Goal: Transaction & Acquisition: Purchase product/service

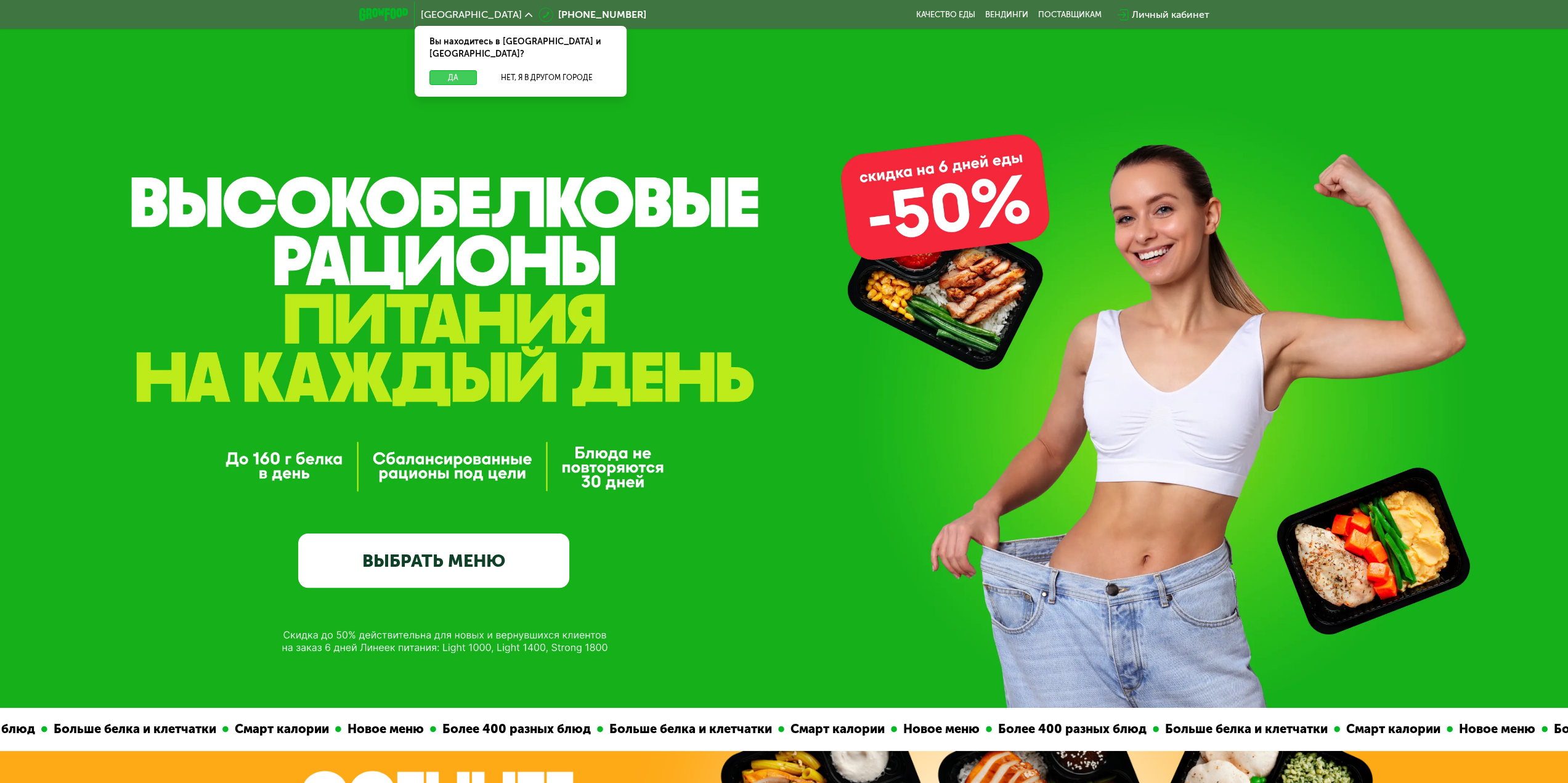
click at [455, 70] on button "Да" at bounding box center [453, 77] width 47 height 15
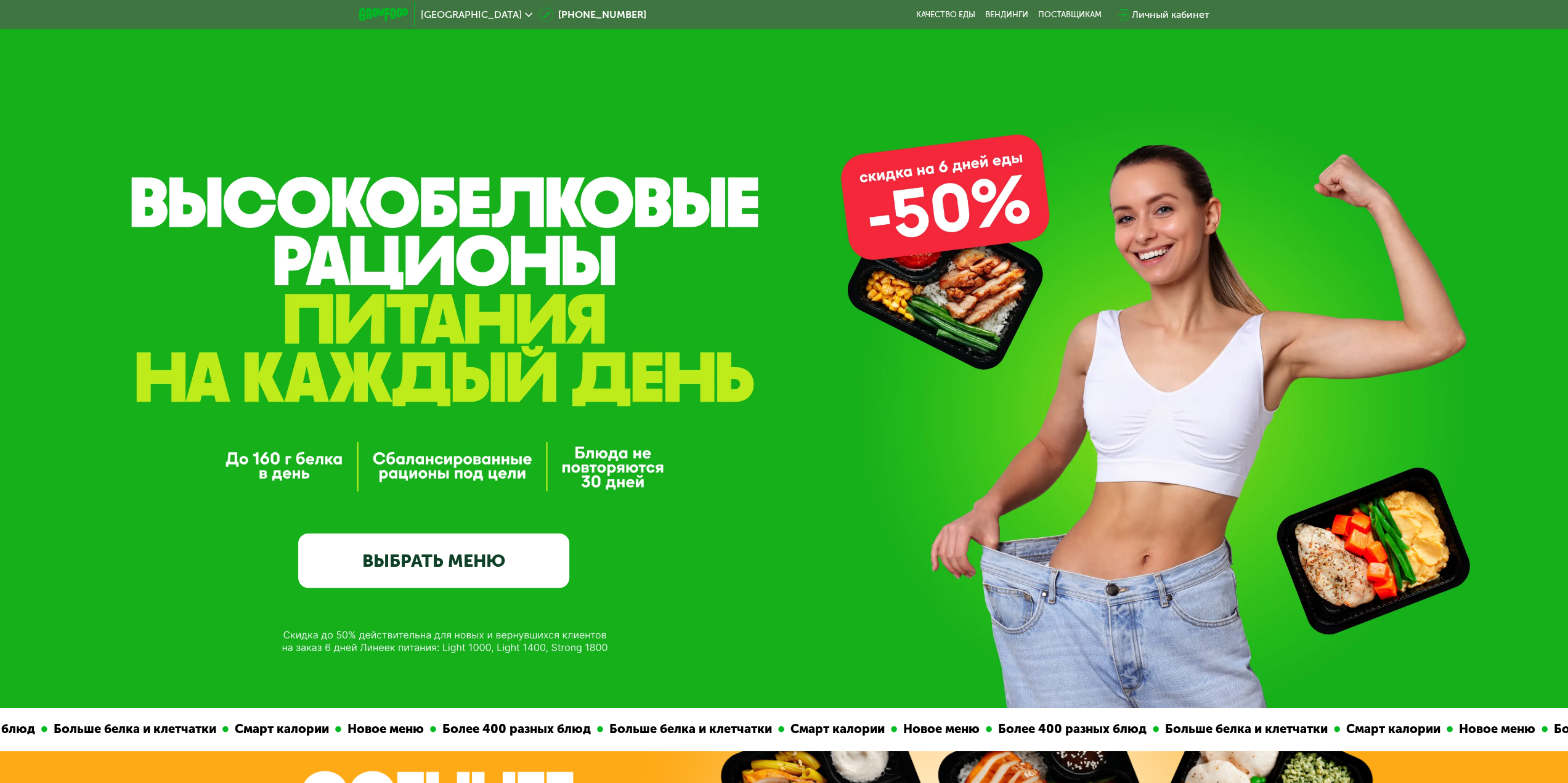
click at [448, 570] on link "ВЫБРАТЬ МЕНЮ" at bounding box center [434, 560] width 271 height 54
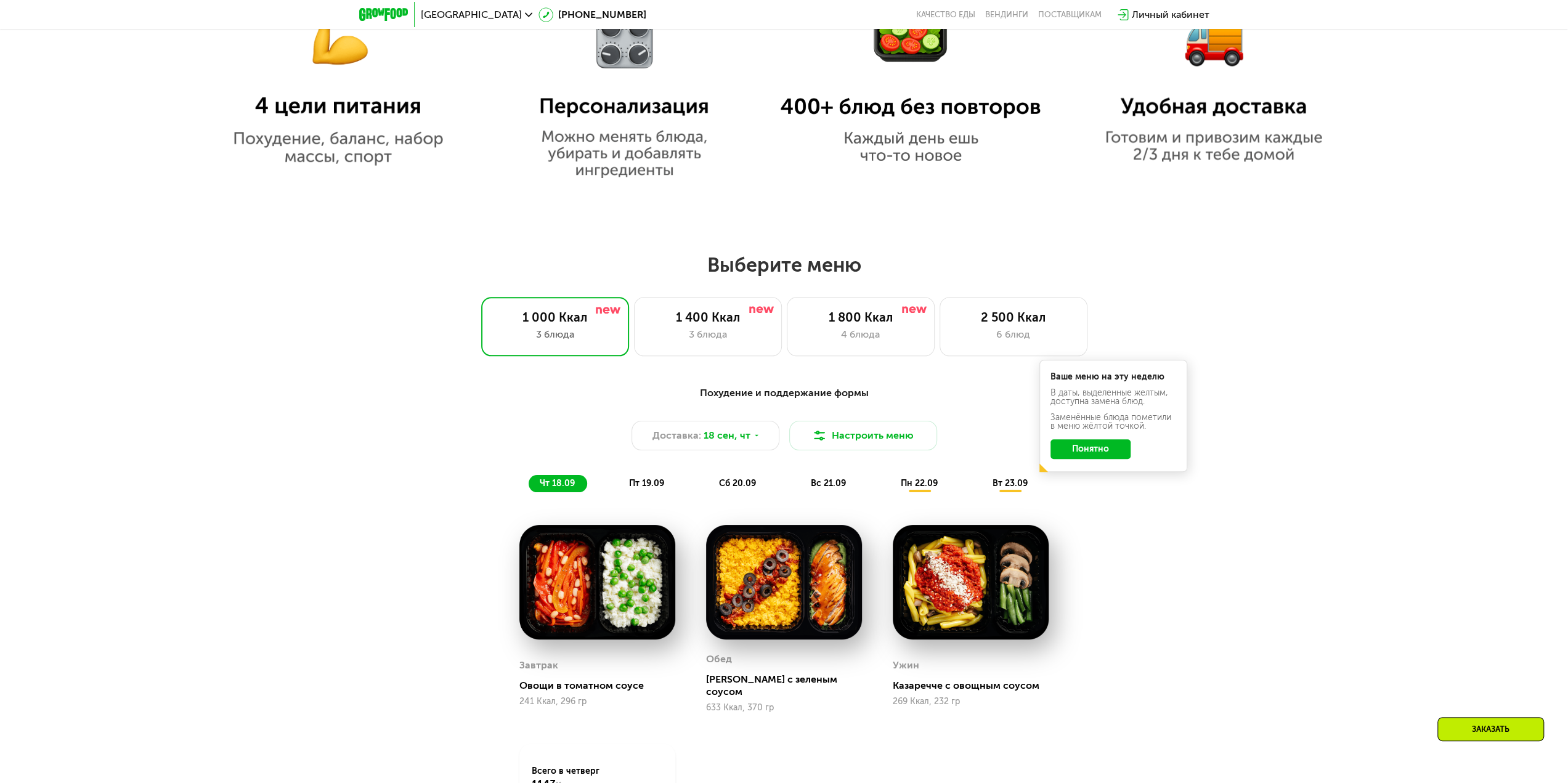
scroll to position [1097, 0]
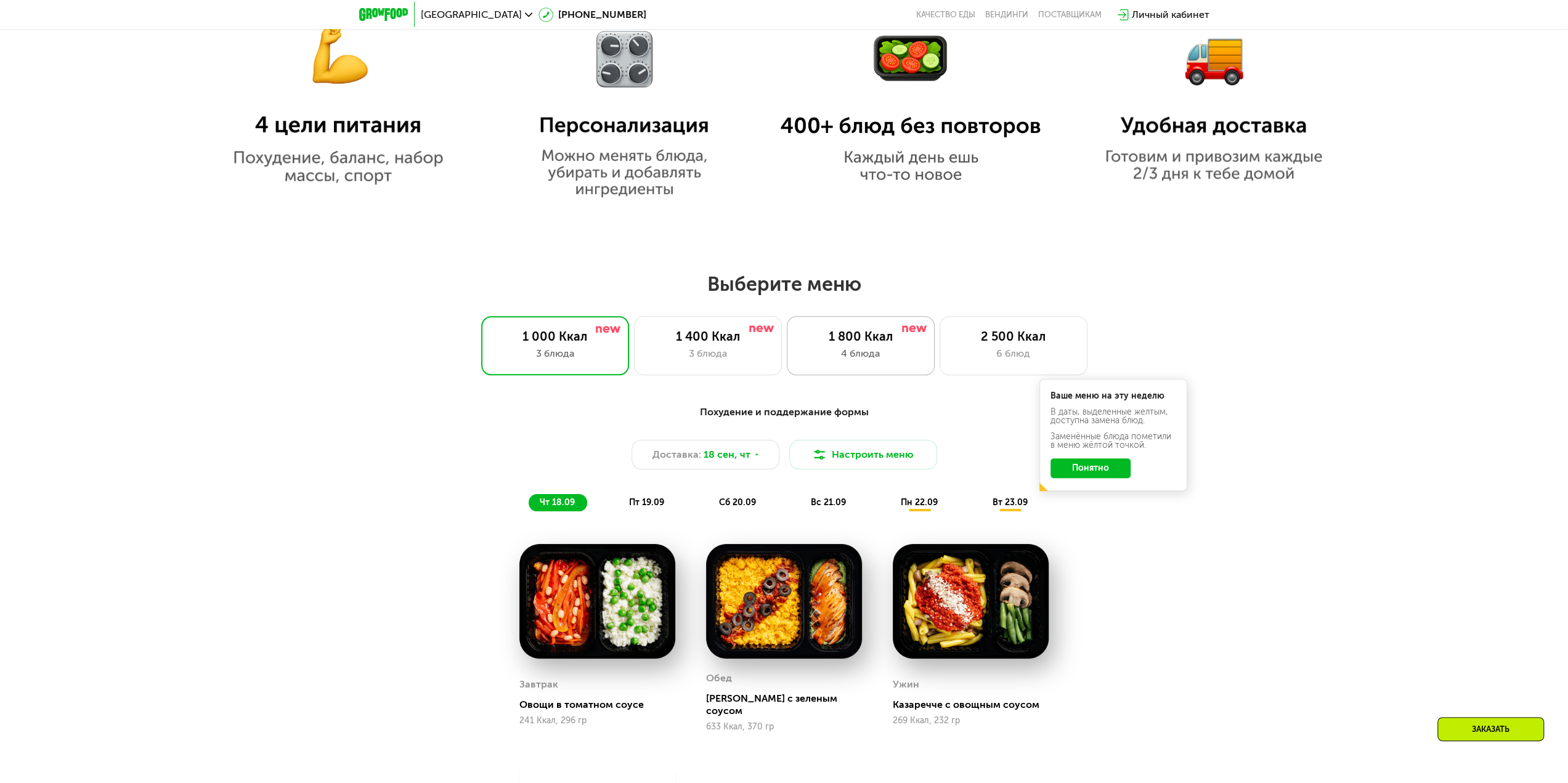
click at [848, 348] on div "1 800 Ккал 4 блюда" at bounding box center [860, 345] width 148 height 59
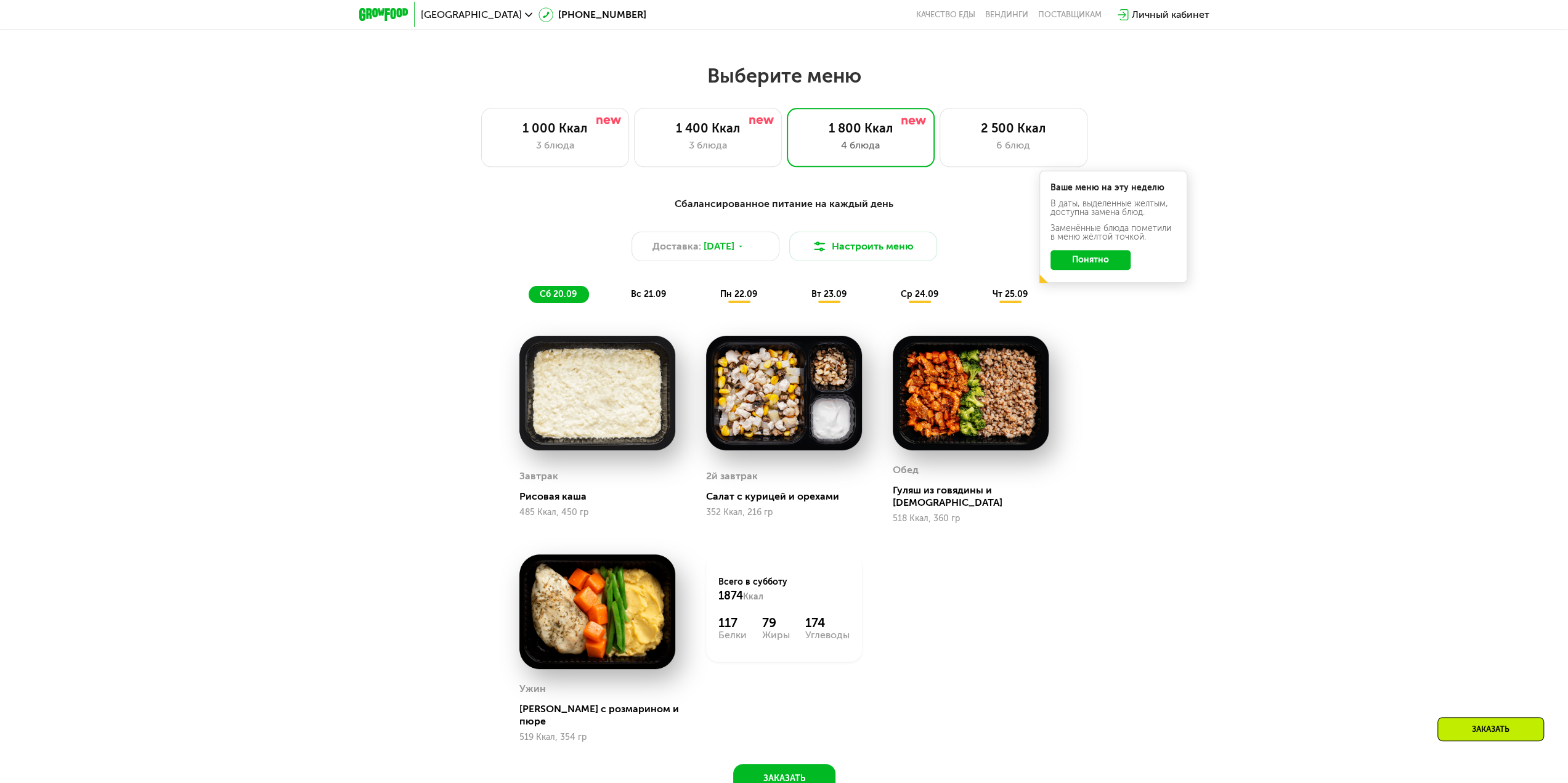
scroll to position [1405, 0]
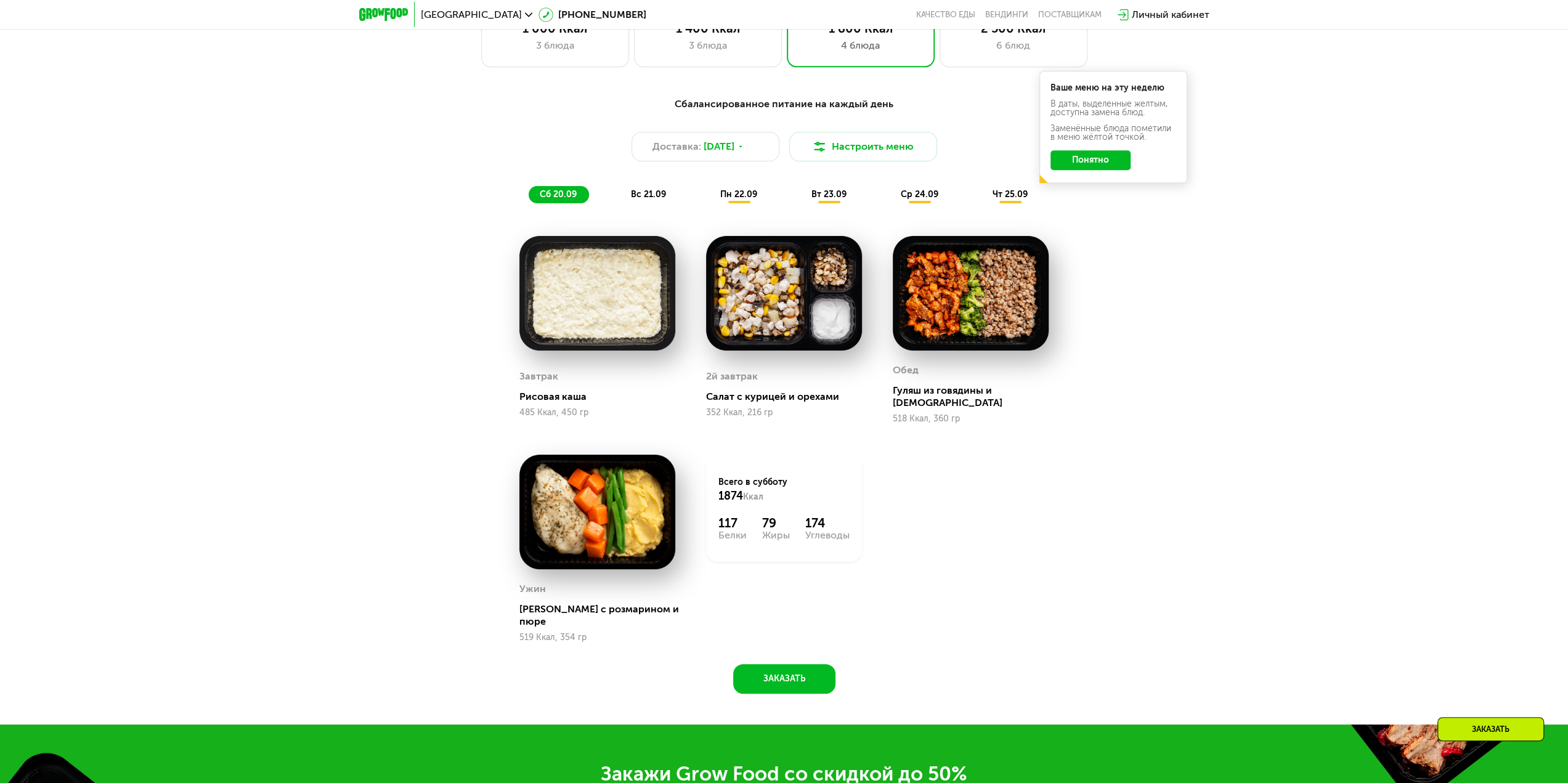
click at [642, 198] on span "вс 21.09" at bounding box center [648, 194] width 35 height 10
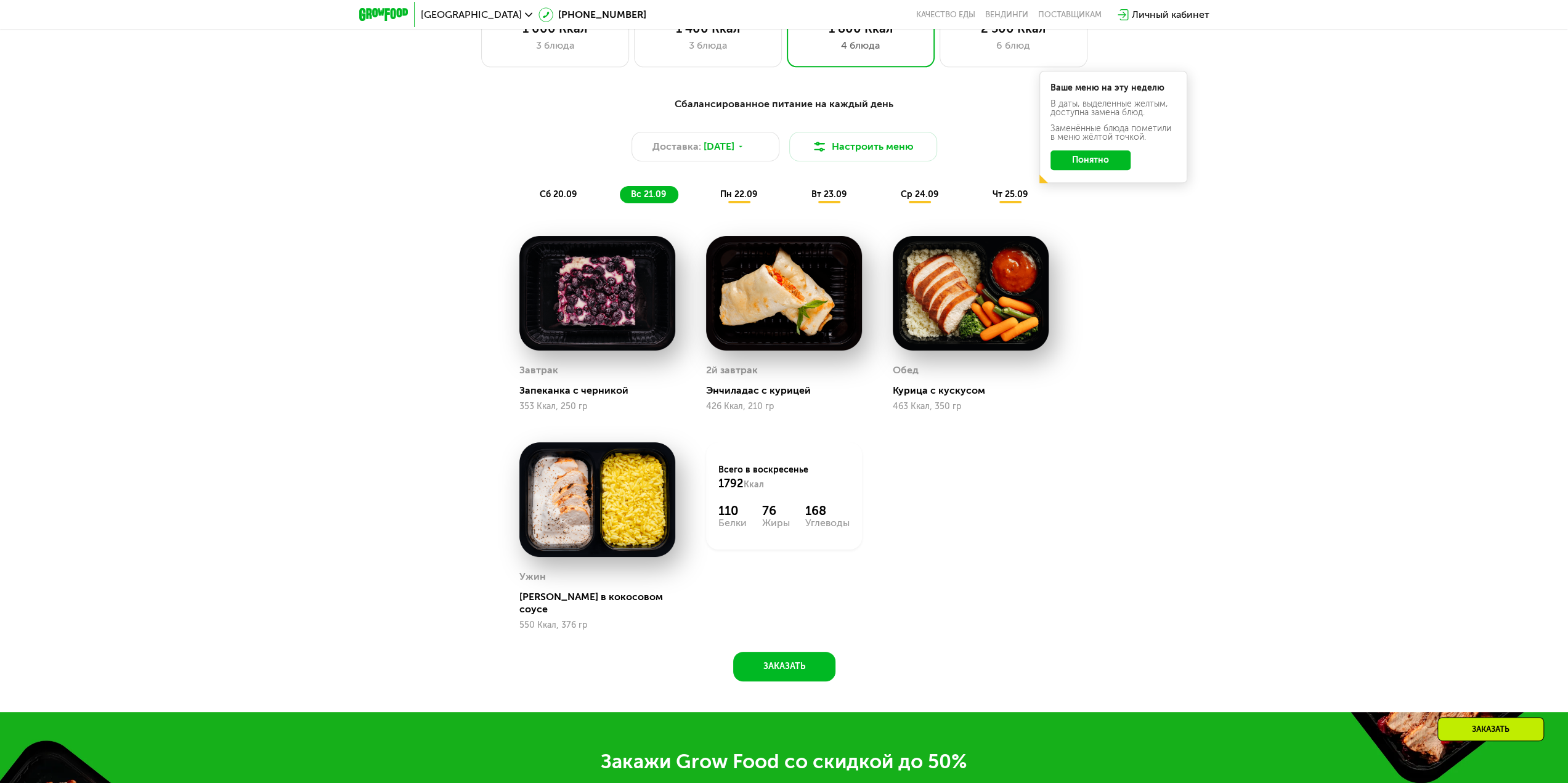
click at [750, 195] on span "пн 22.09" at bounding box center [738, 194] width 37 height 10
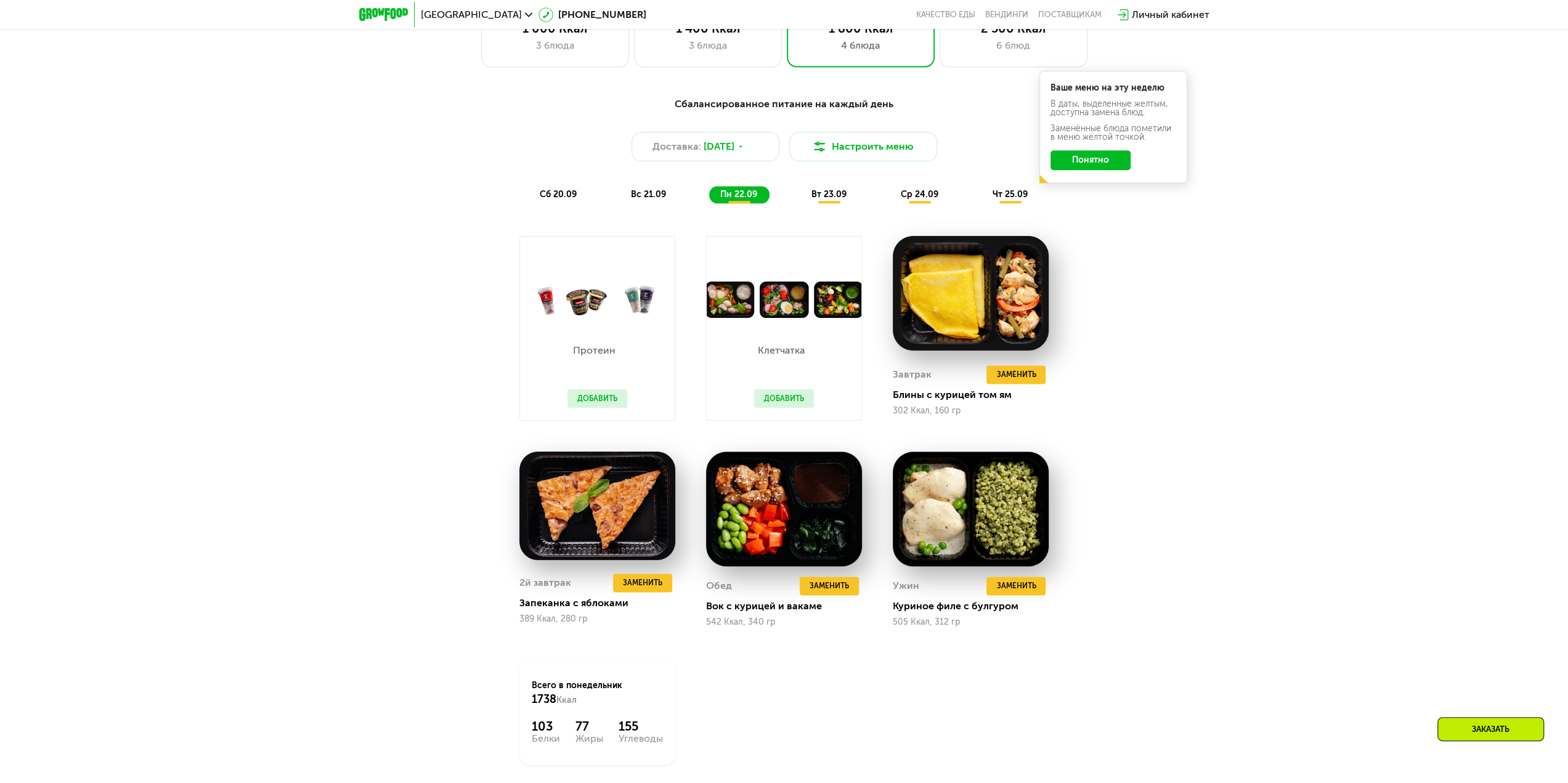
click at [623, 200] on div "вс 21.09" at bounding box center [649, 195] width 58 height 17
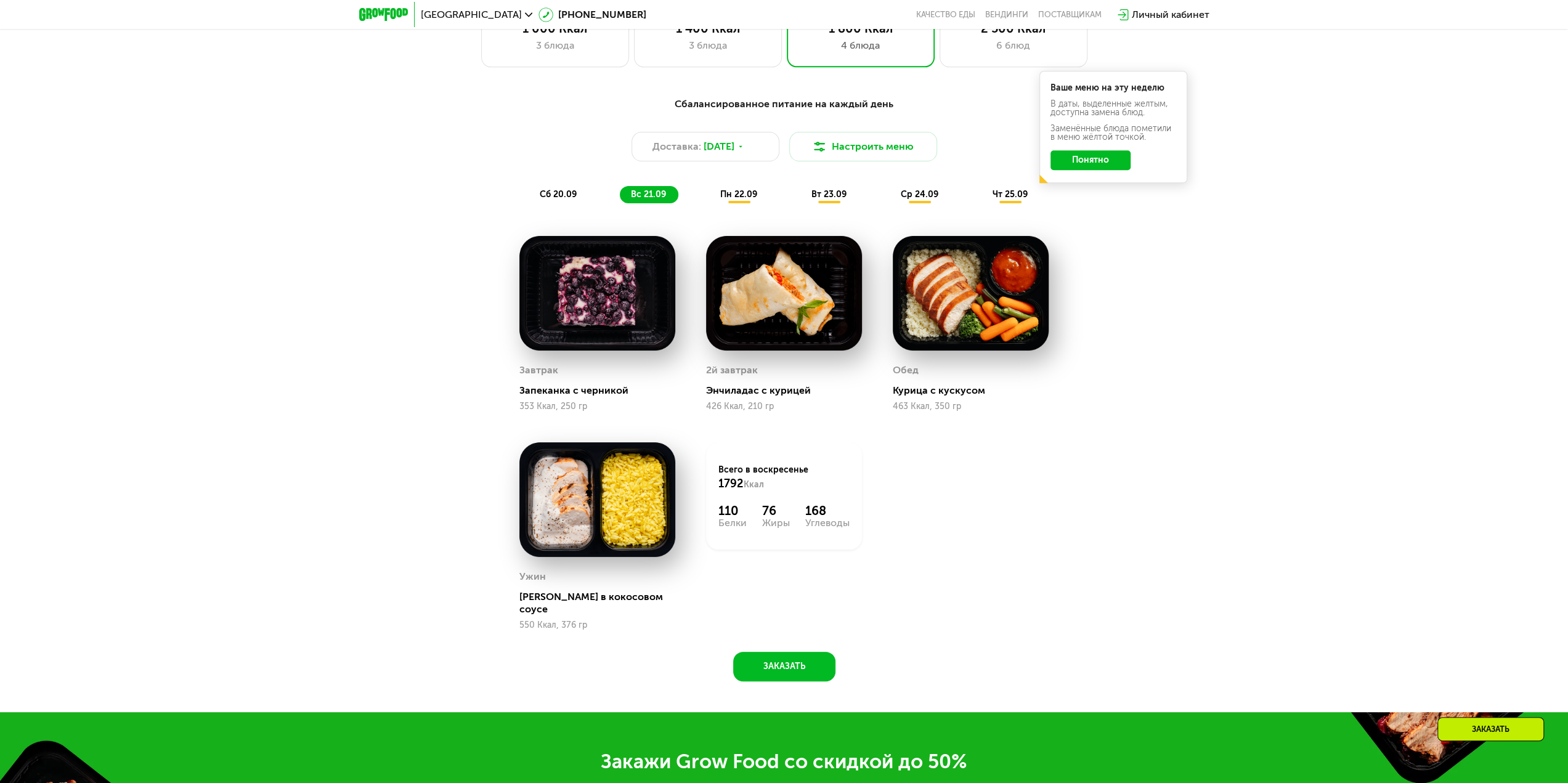
click at [738, 199] on span "пн 22.09" at bounding box center [738, 194] width 37 height 10
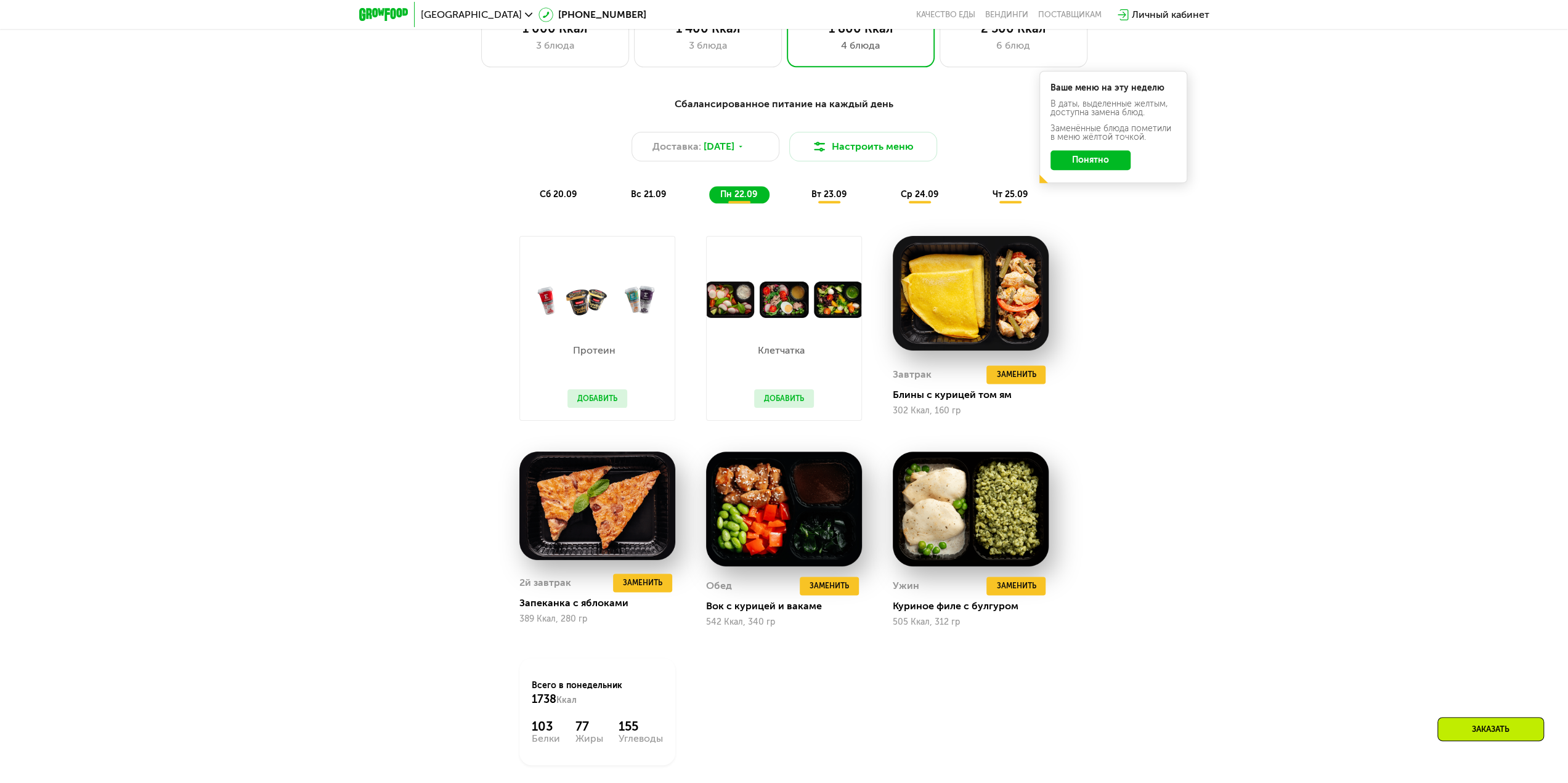
click at [828, 195] on span "вт 23.09" at bounding box center [829, 194] width 35 height 10
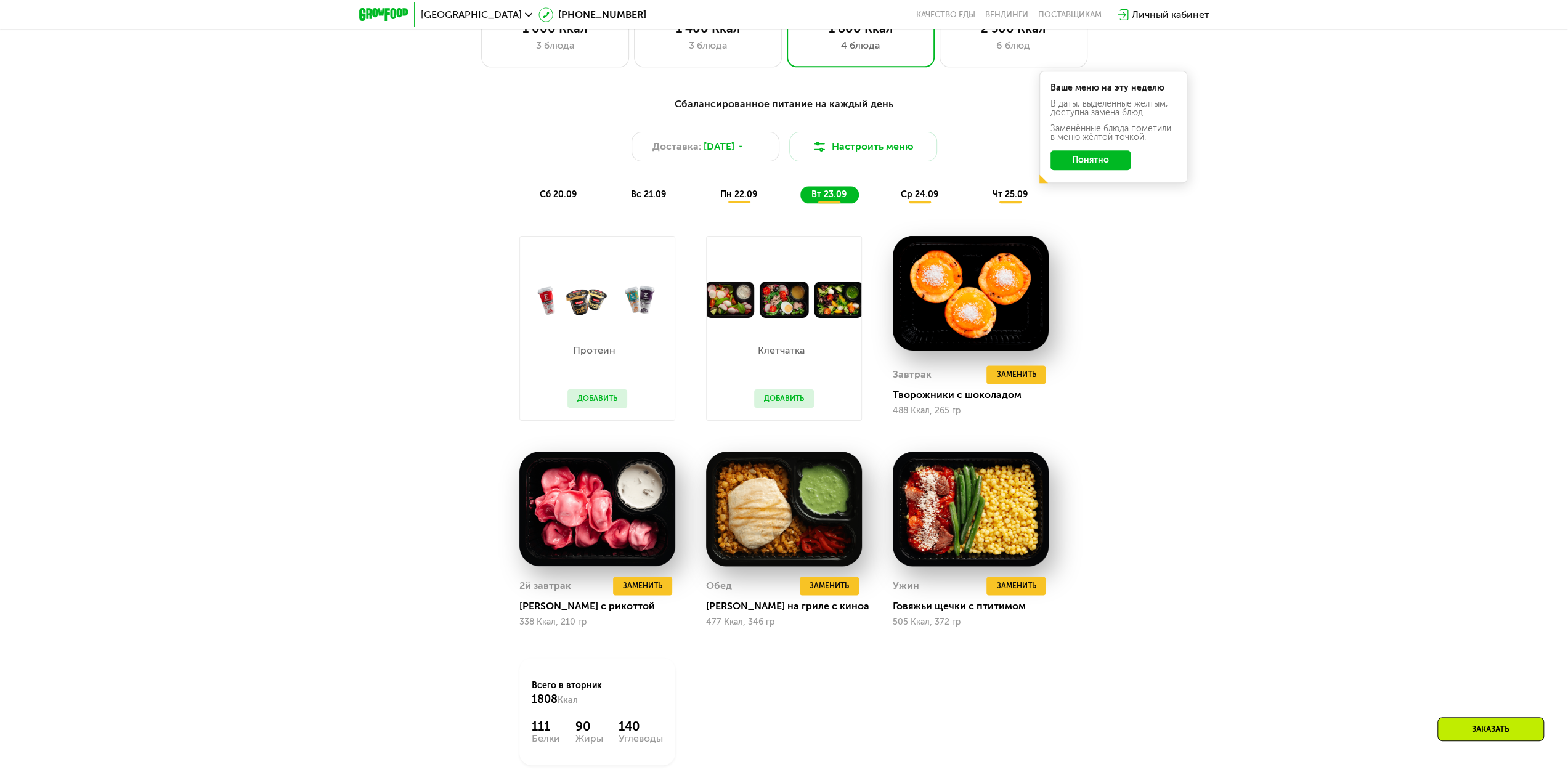
click at [915, 195] on span "ср 24.09" at bounding box center [920, 194] width 38 height 10
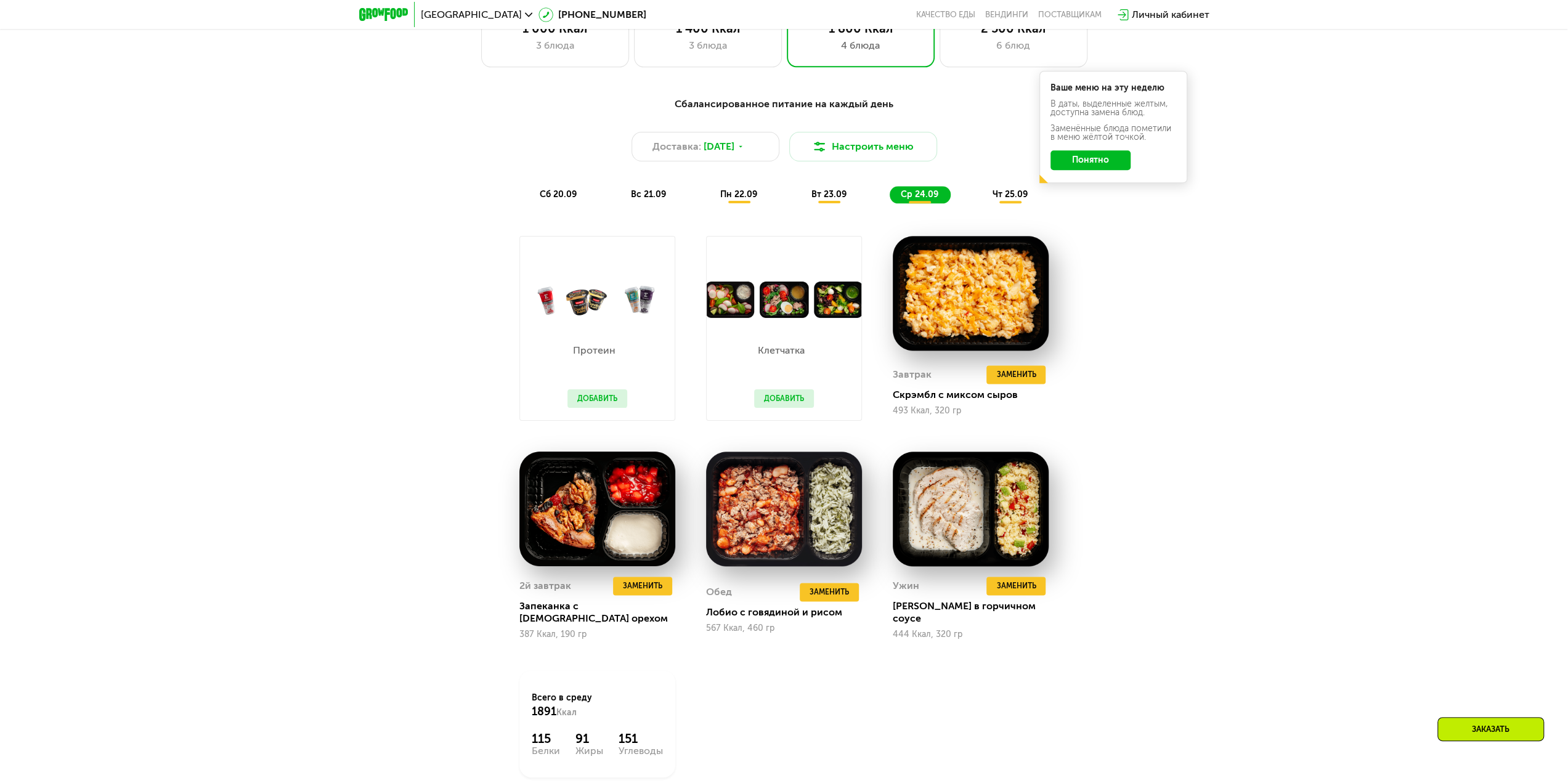
click at [1005, 199] on span "чт 25.09" at bounding box center [1010, 194] width 35 height 10
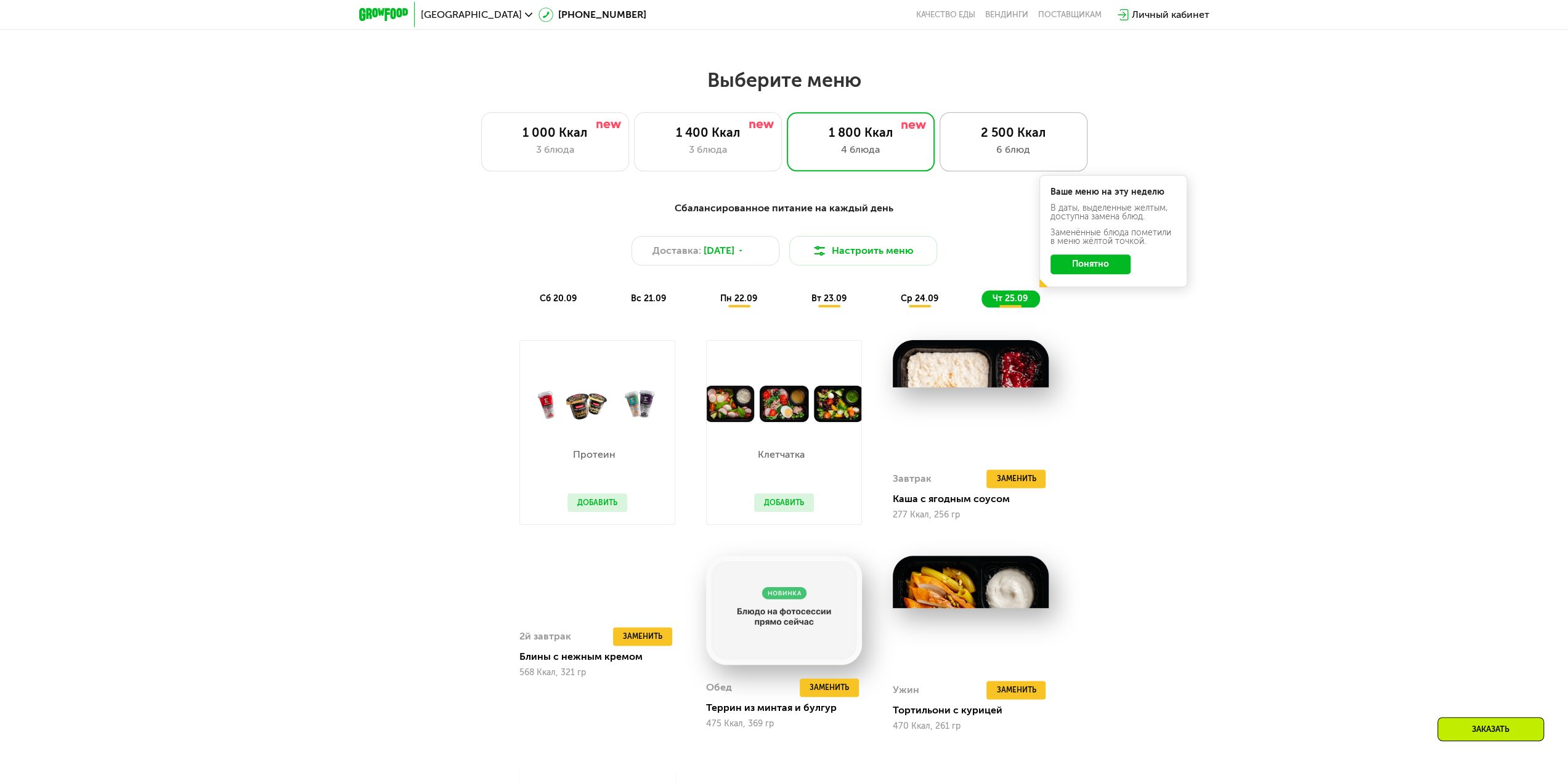
scroll to position [1159, 0]
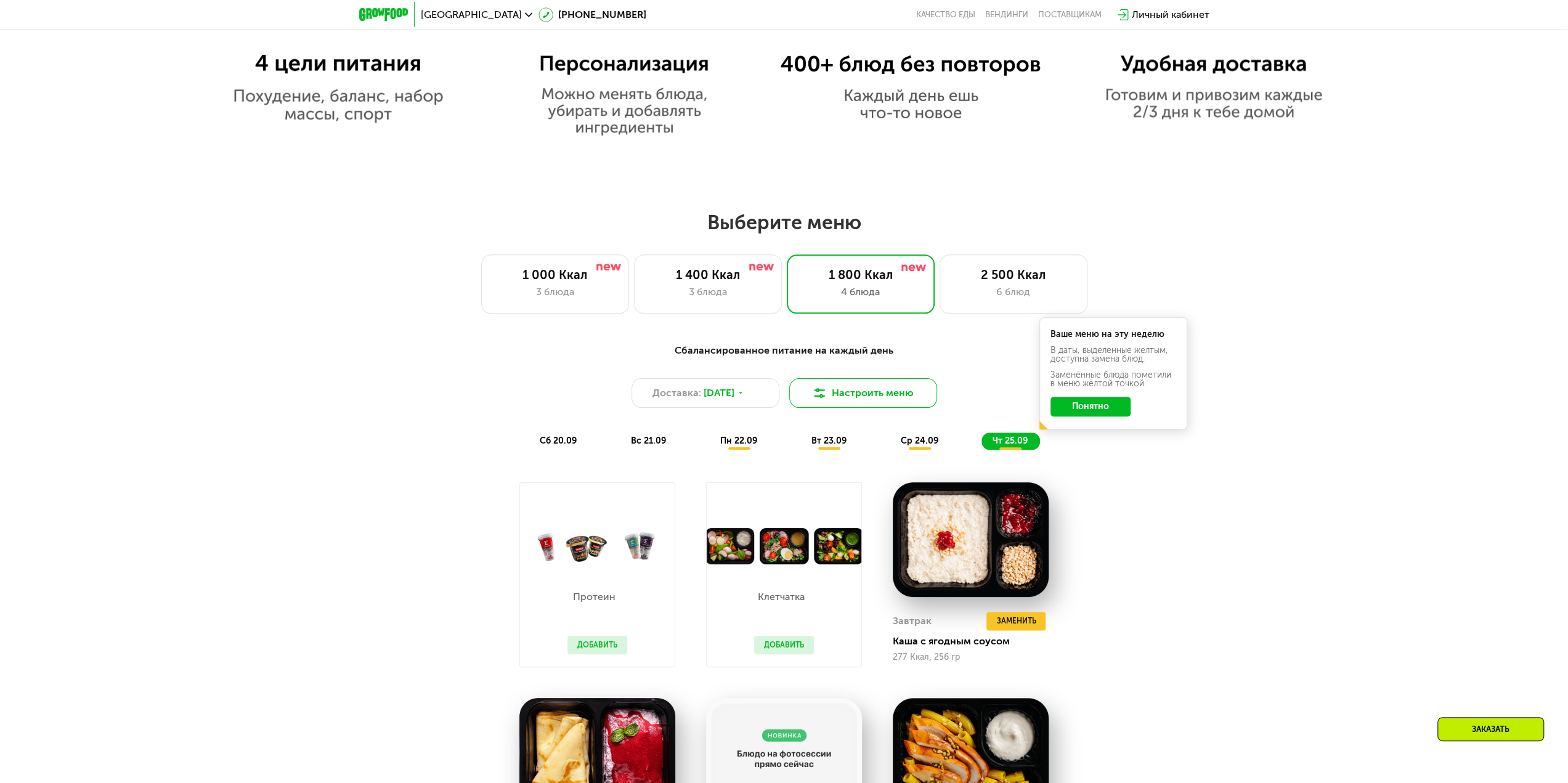
click at [839, 391] on button "Настроить меню" at bounding box center [863, 393] width 148 height 29
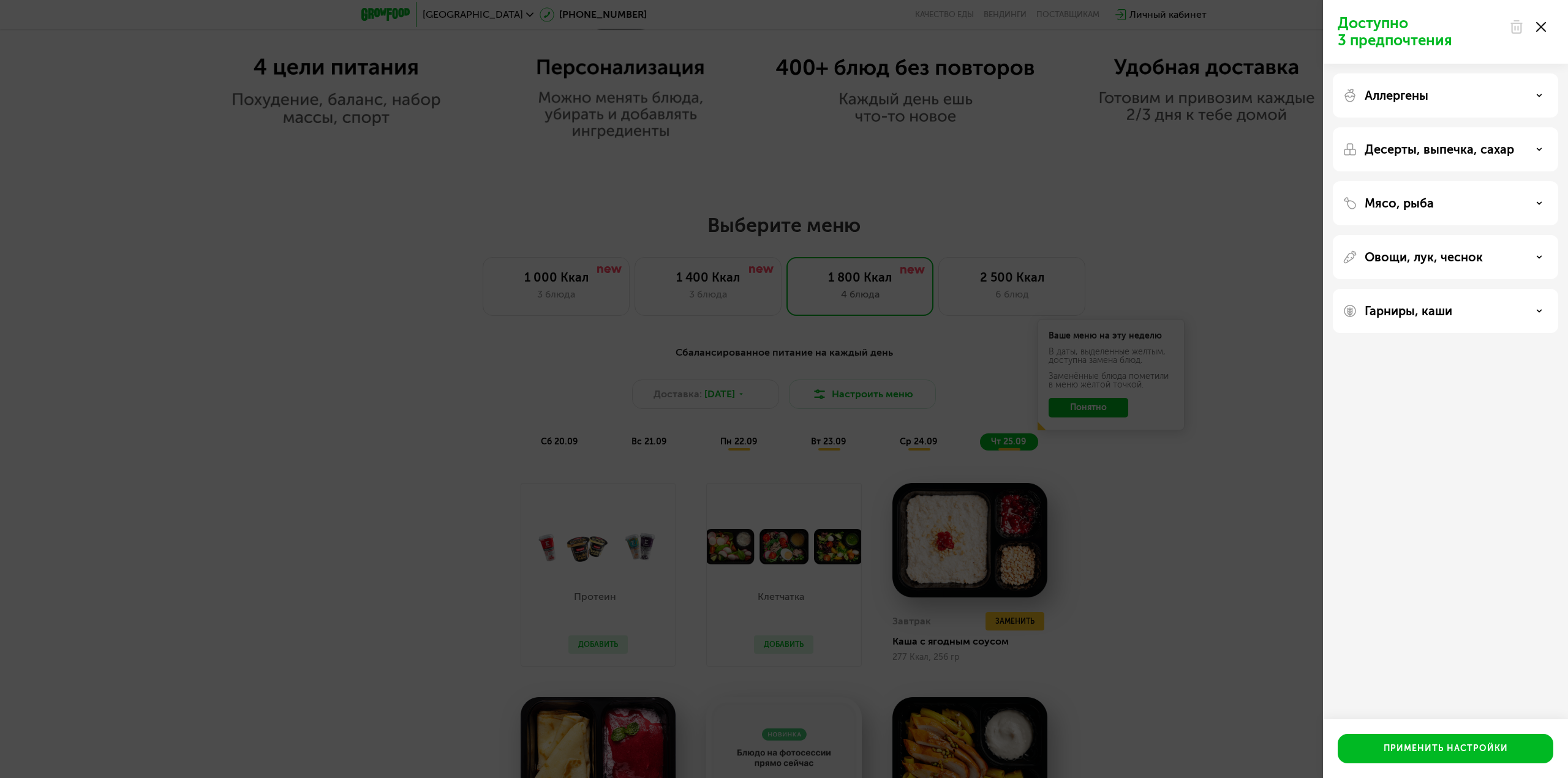
click at [333, 409] on div "Доступно 3 предпочтения Аллергены Десерты, выпечка, сахар Мясо, рыба Овощи, лук…" at bounding box center [784, 389] width 1568 height 778
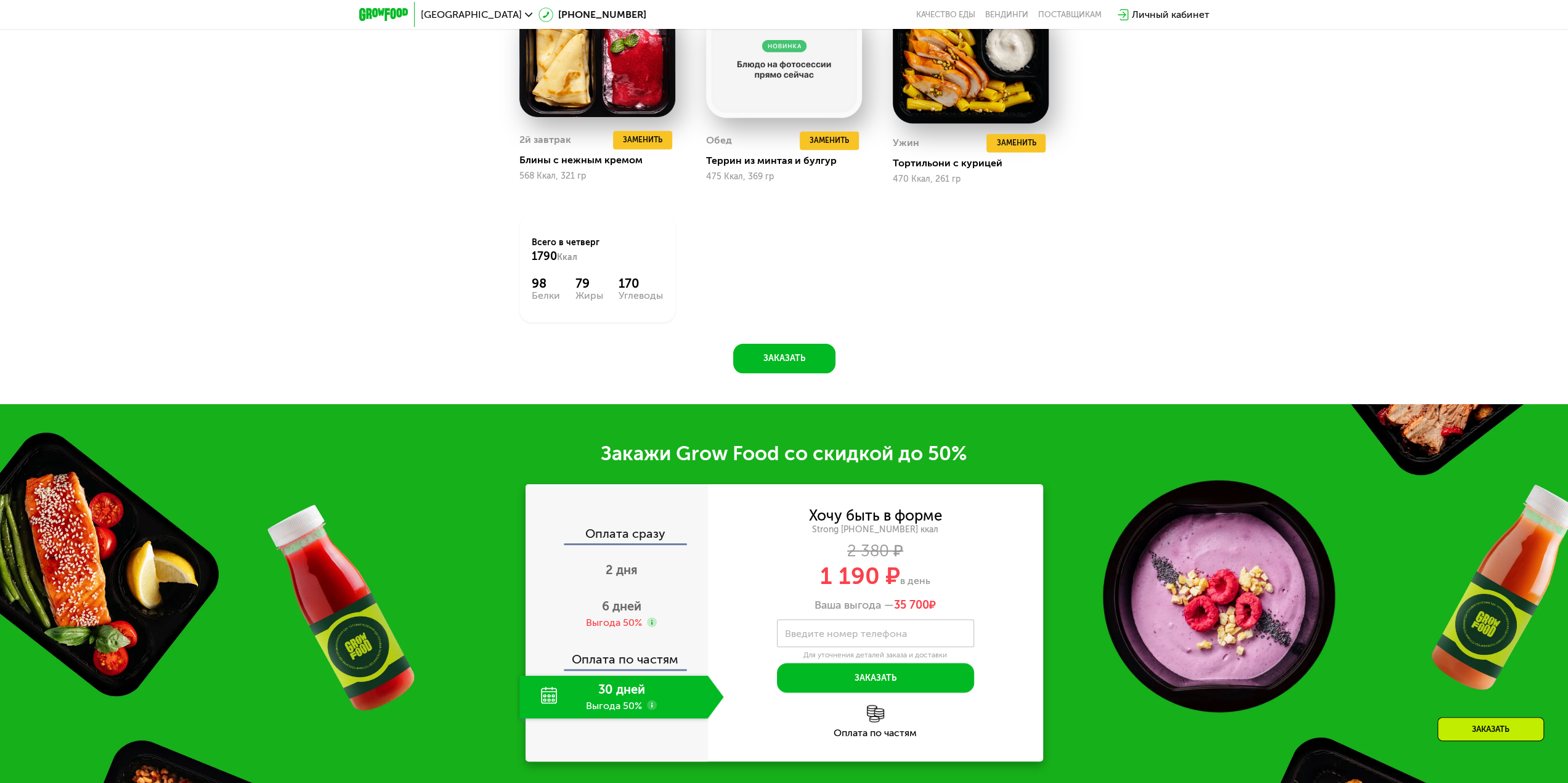
scroll to position [1960, 0]
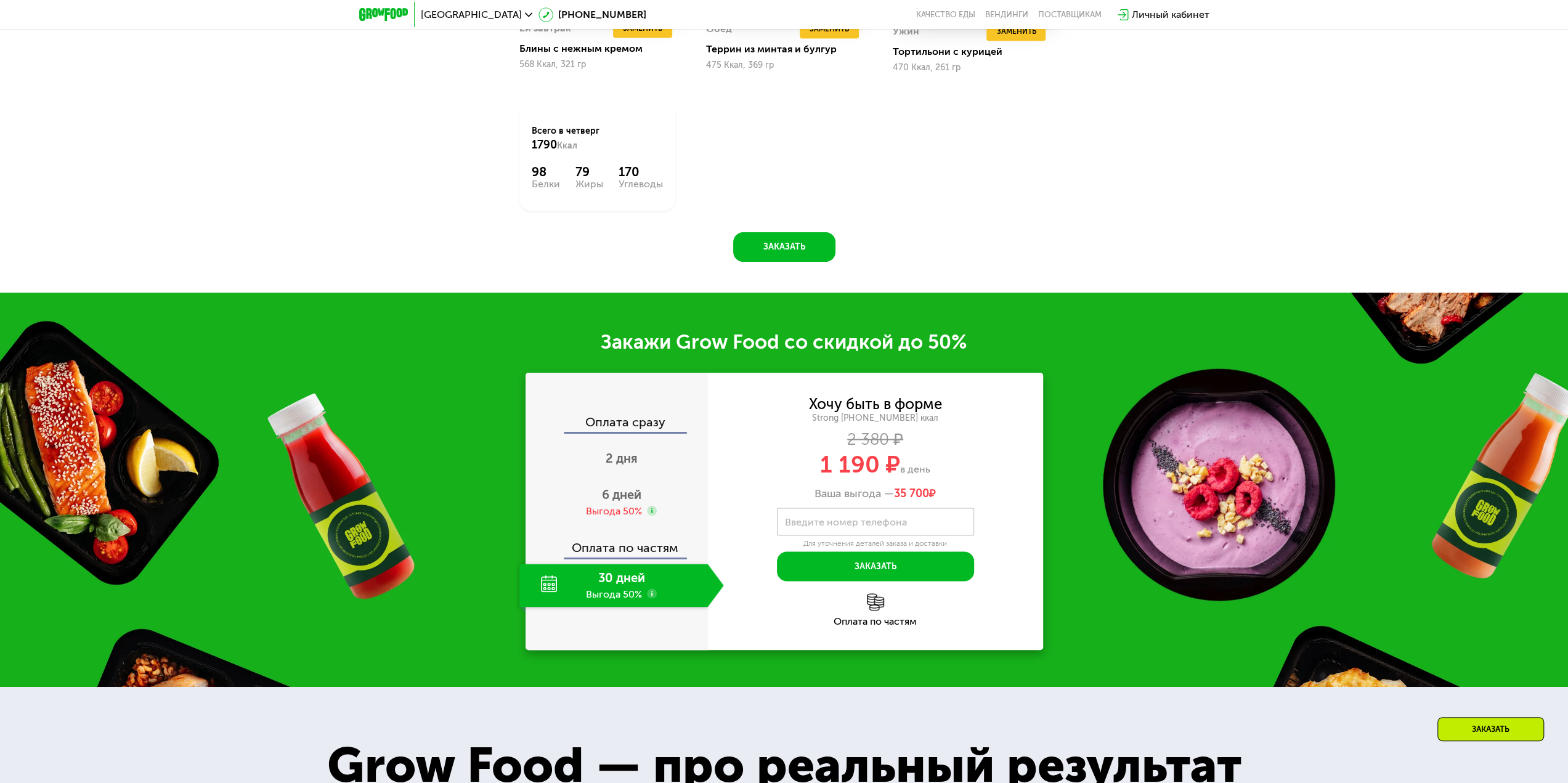
click at [610, 591] on div "30 дней Выгода 50%" at bounding box center [614, 586] width 189 height 43
click at [610, 502] on span "6 дней" at bounding box center [622, 495] width 40 height 15
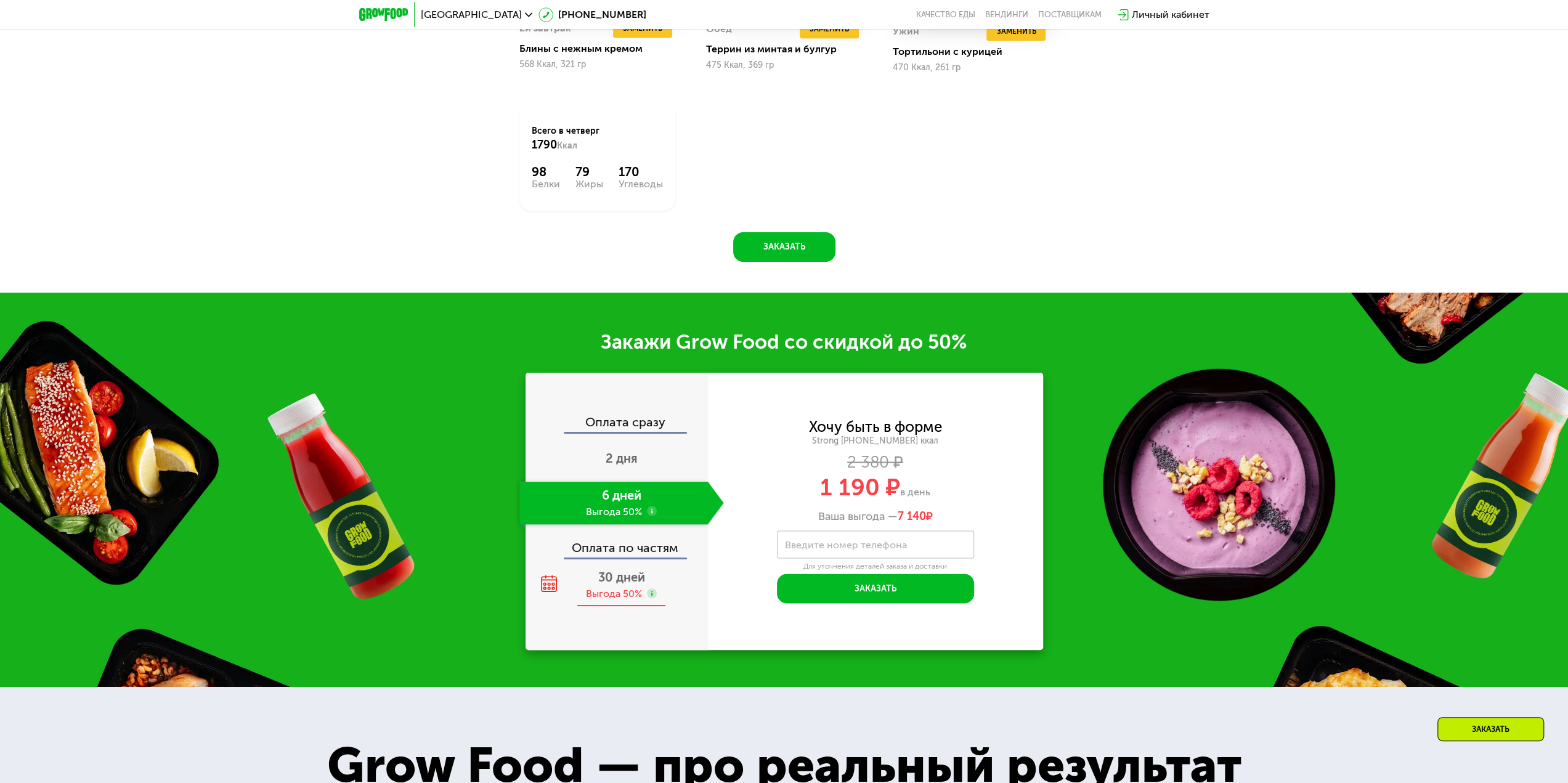
click at [606, 584] on span "30 дней" at bounding box center [622, 577] width 47 height 15
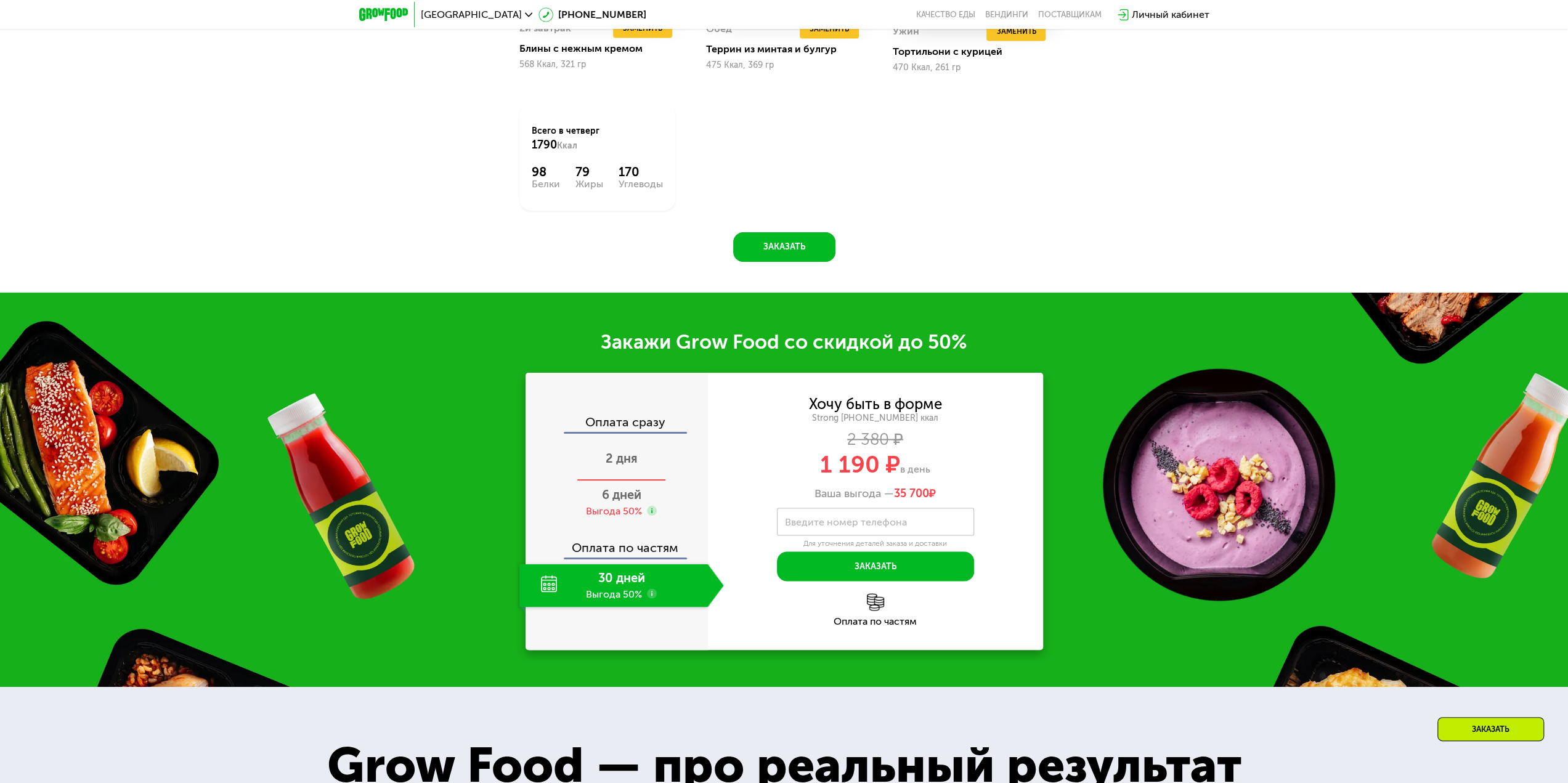
click at [638, 463] on div "2 дня" at bounding box center [622, 459] width 204 height 43
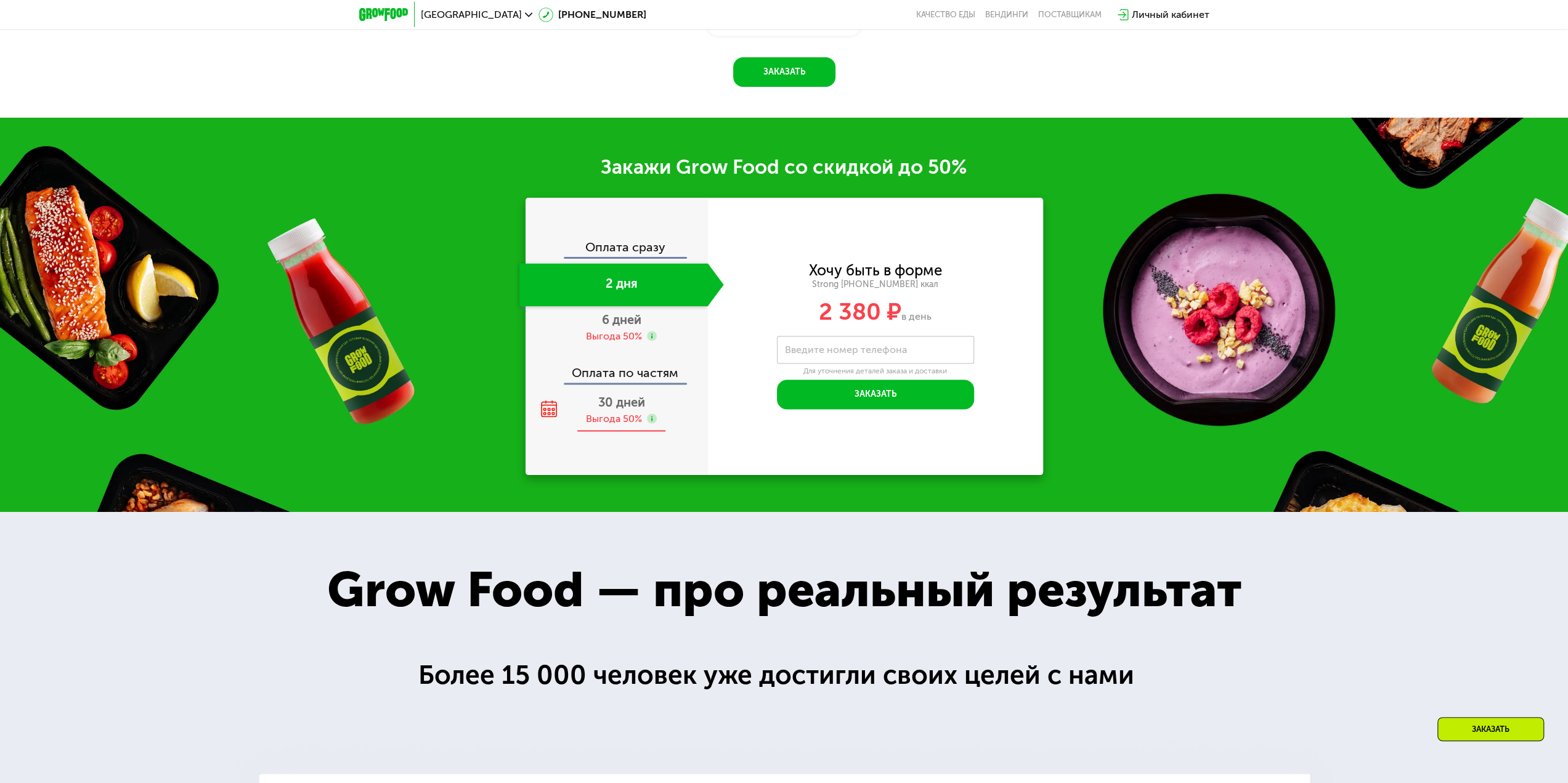
click at [619, 410] on span "30 дней" at bounding box center [622, 402] width 47 height 15
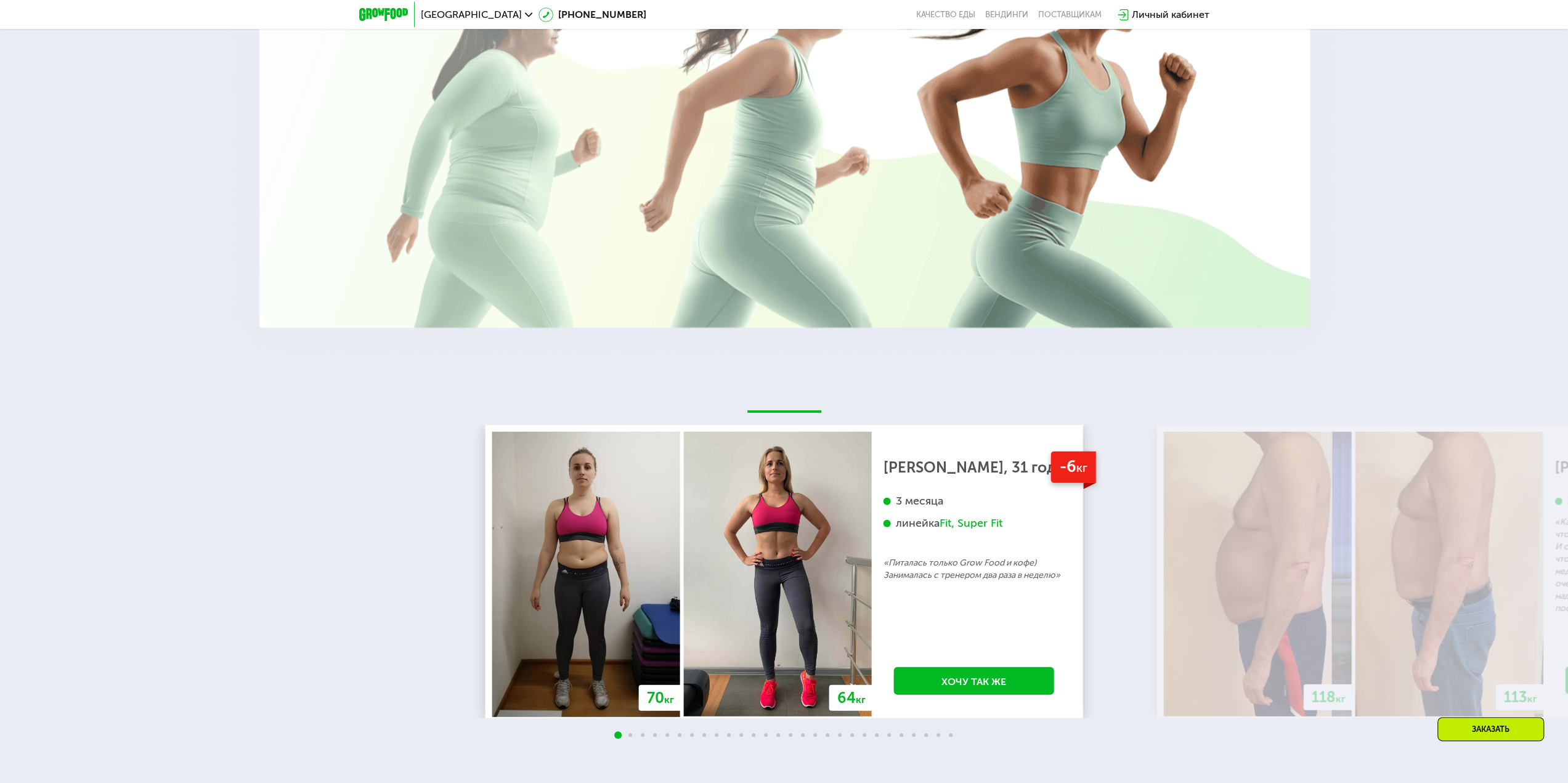
scroll to position [3106, 0]
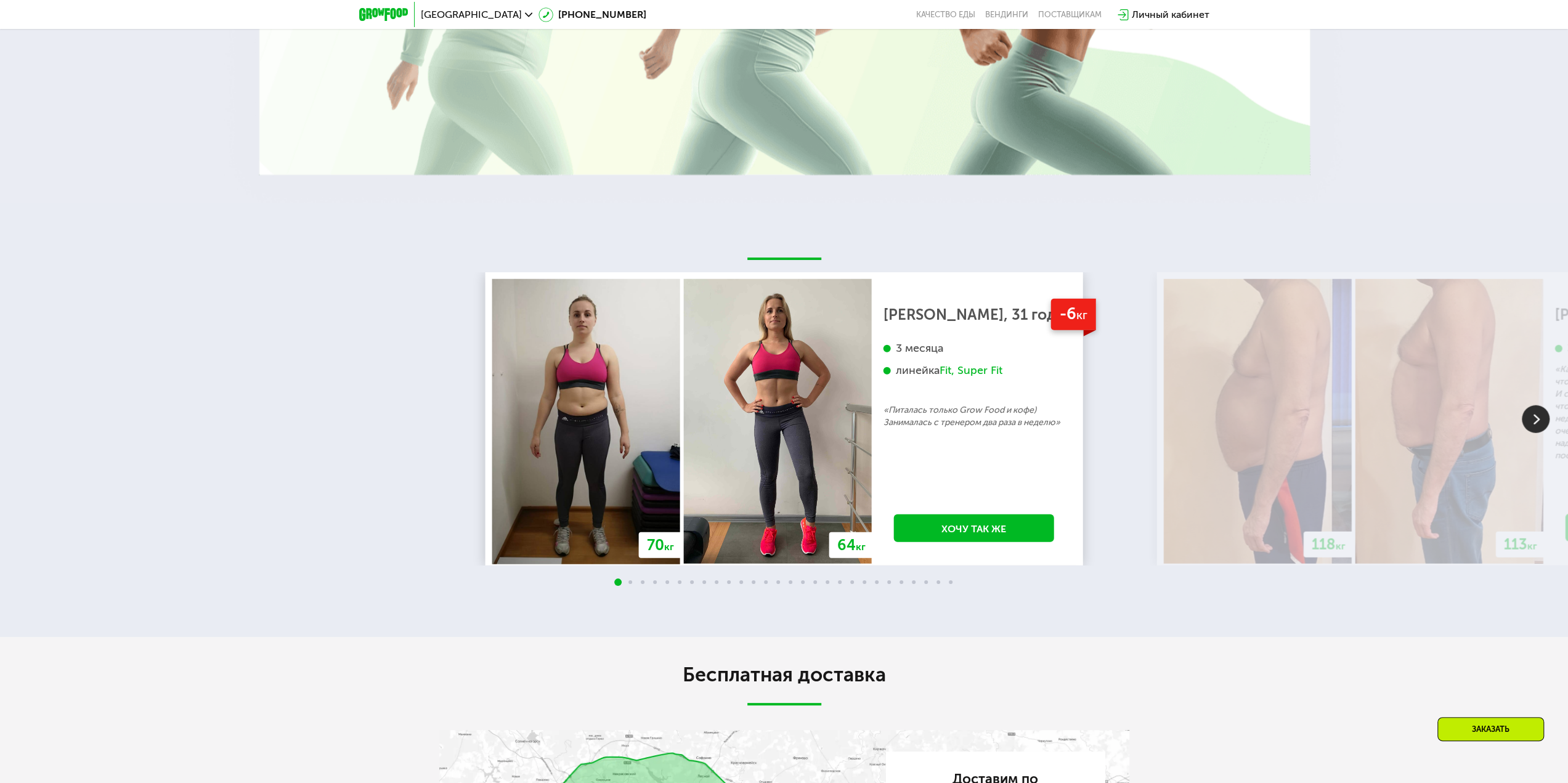
click at [1544, 424] on img at bounding box center [1535, 419] width 27 height 27
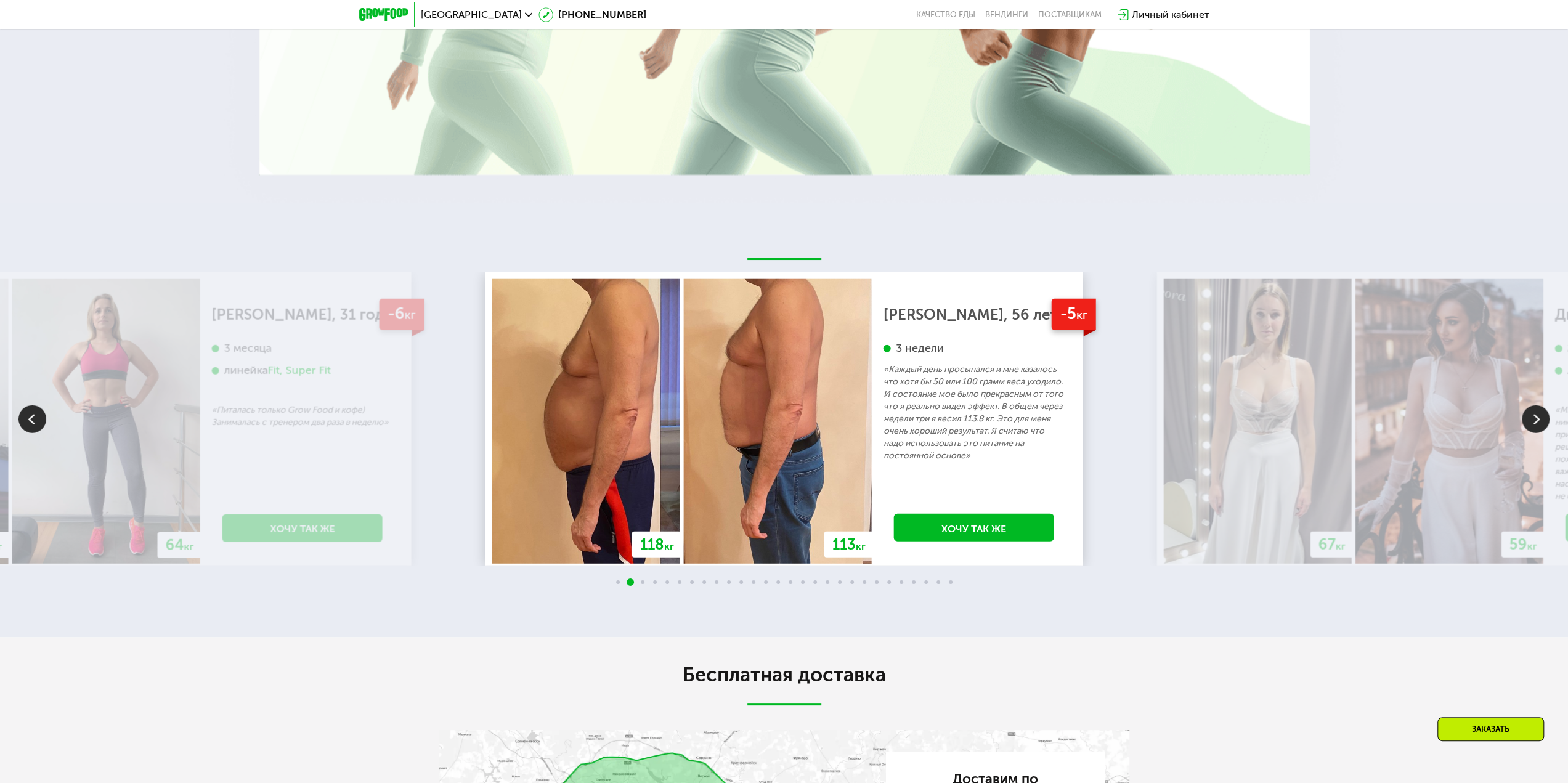
click at [1544, 424] on img at bounding box center [1535, 419] width 27 height 27
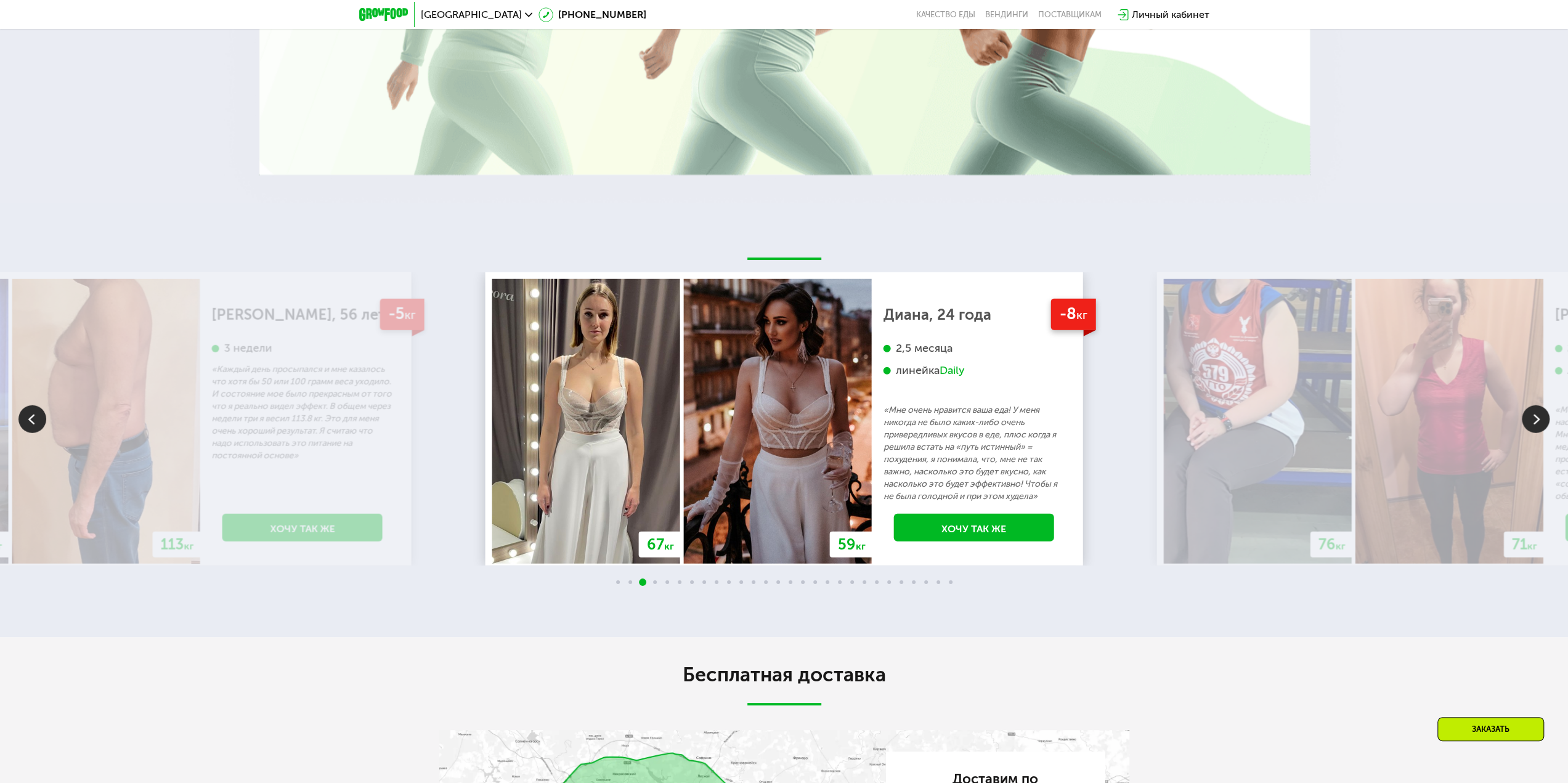
click at [1543, 417] on img at bounding box center [1535, 419] width 27 height 27
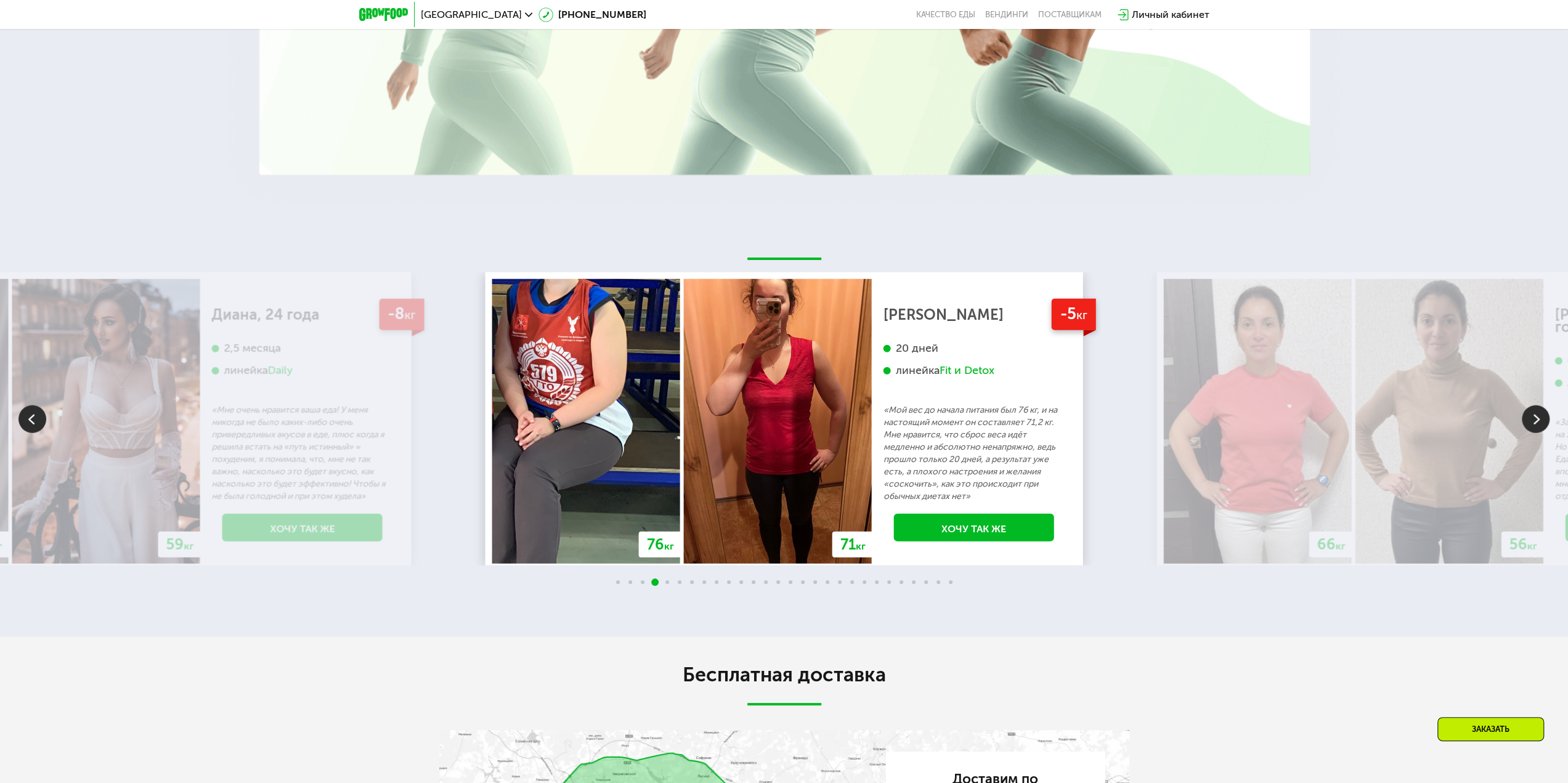
click at [1543, 417] on img at bounding box center [1535, 419] width 27 height 27
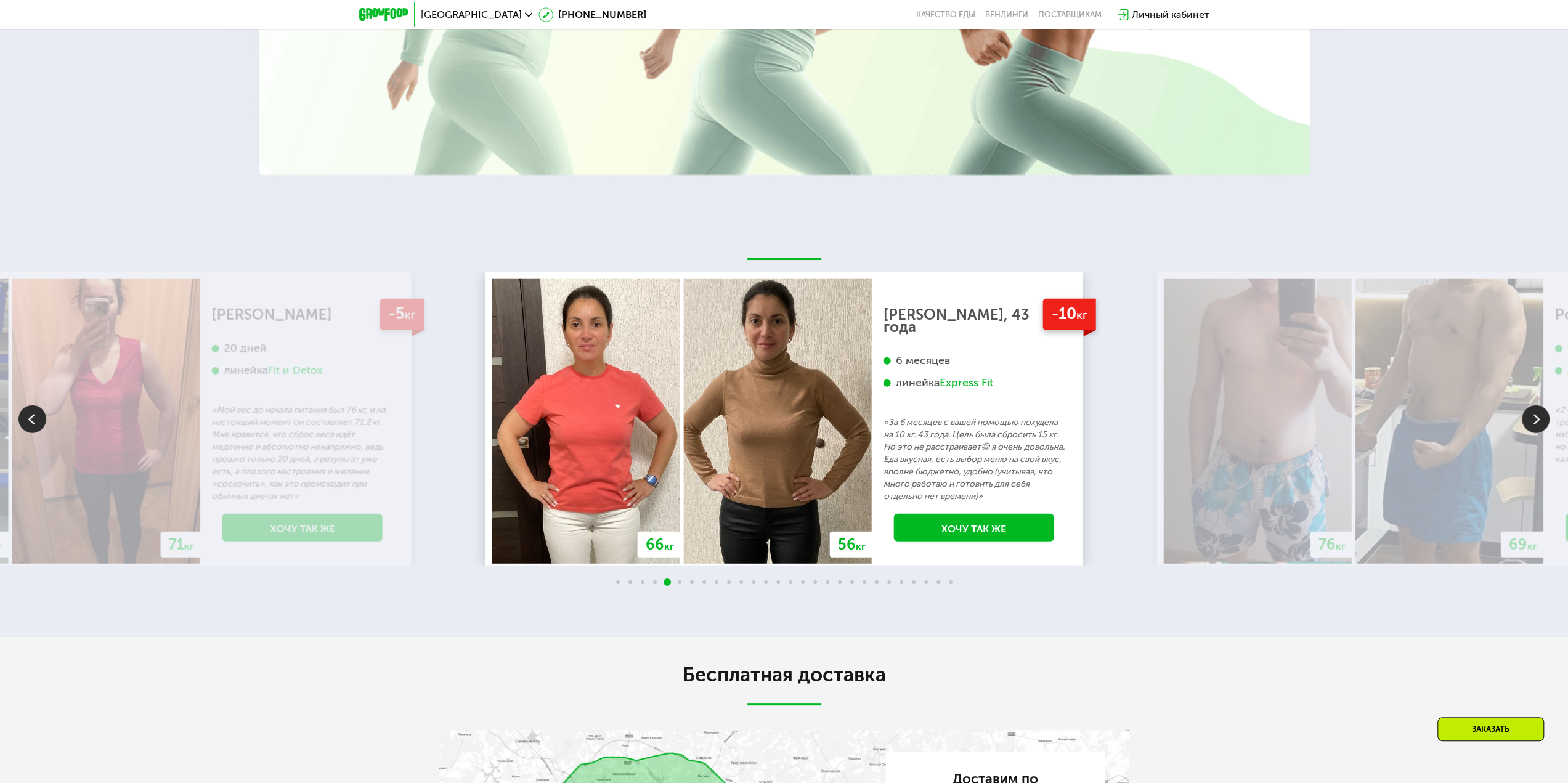
click at [1543, 417] on img at bounding box center [1535, 419] width 27 height 27
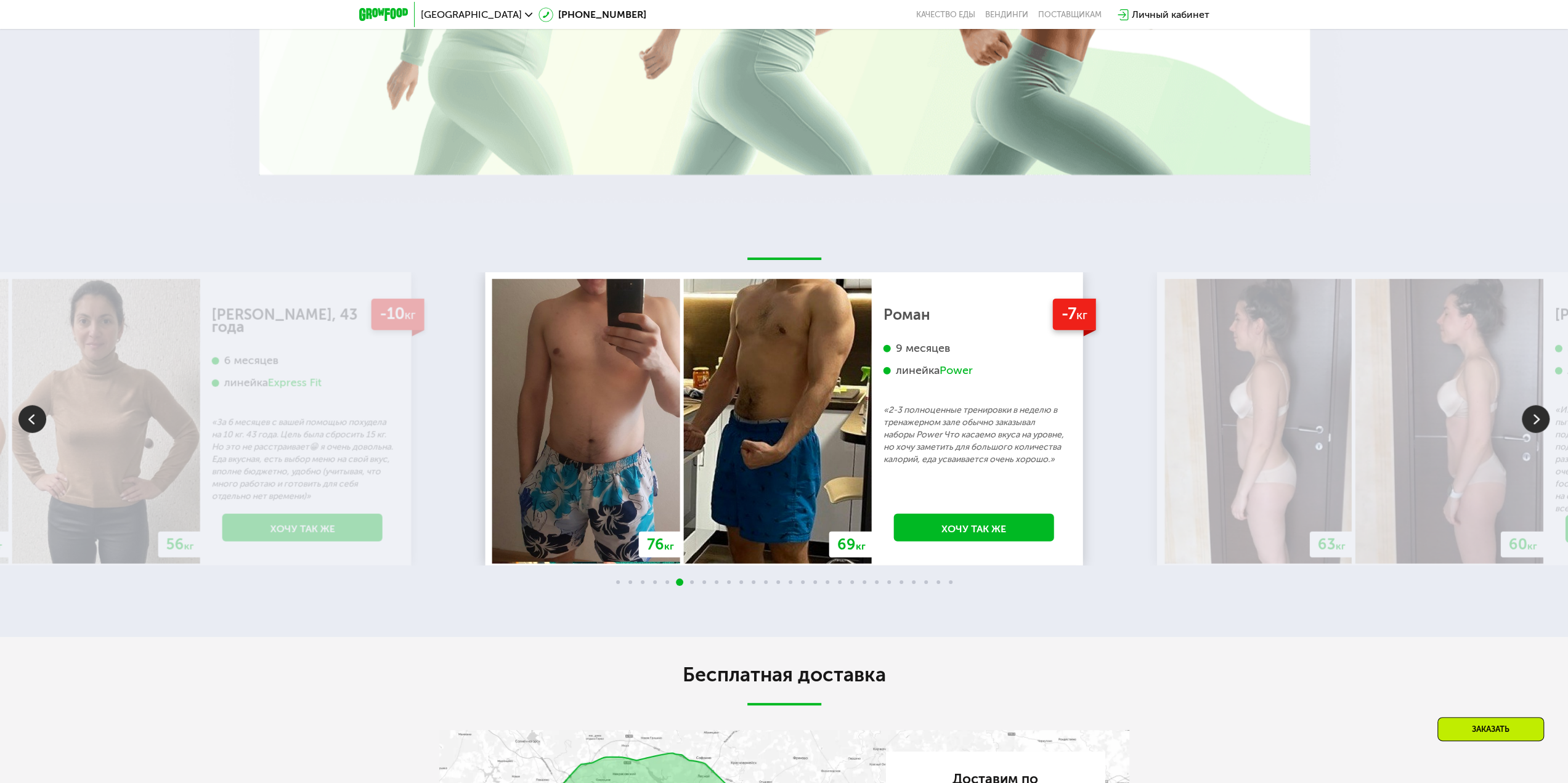
click at [1543, 417] on img at bounding box center [1535, 419] width 27 height 27
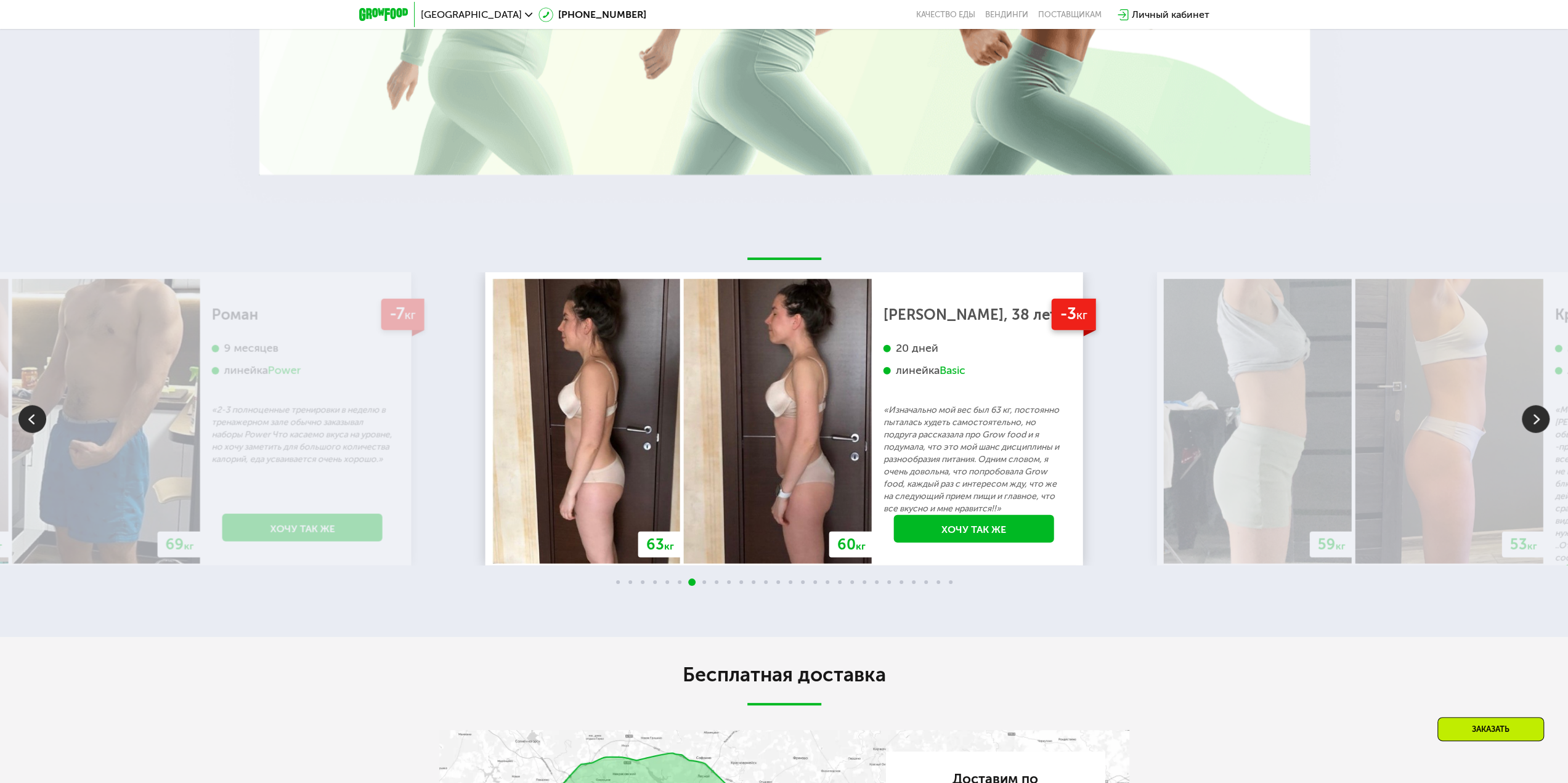
click at [1543, 417] on img at bounding box center [1535, 419] width 27 height 27
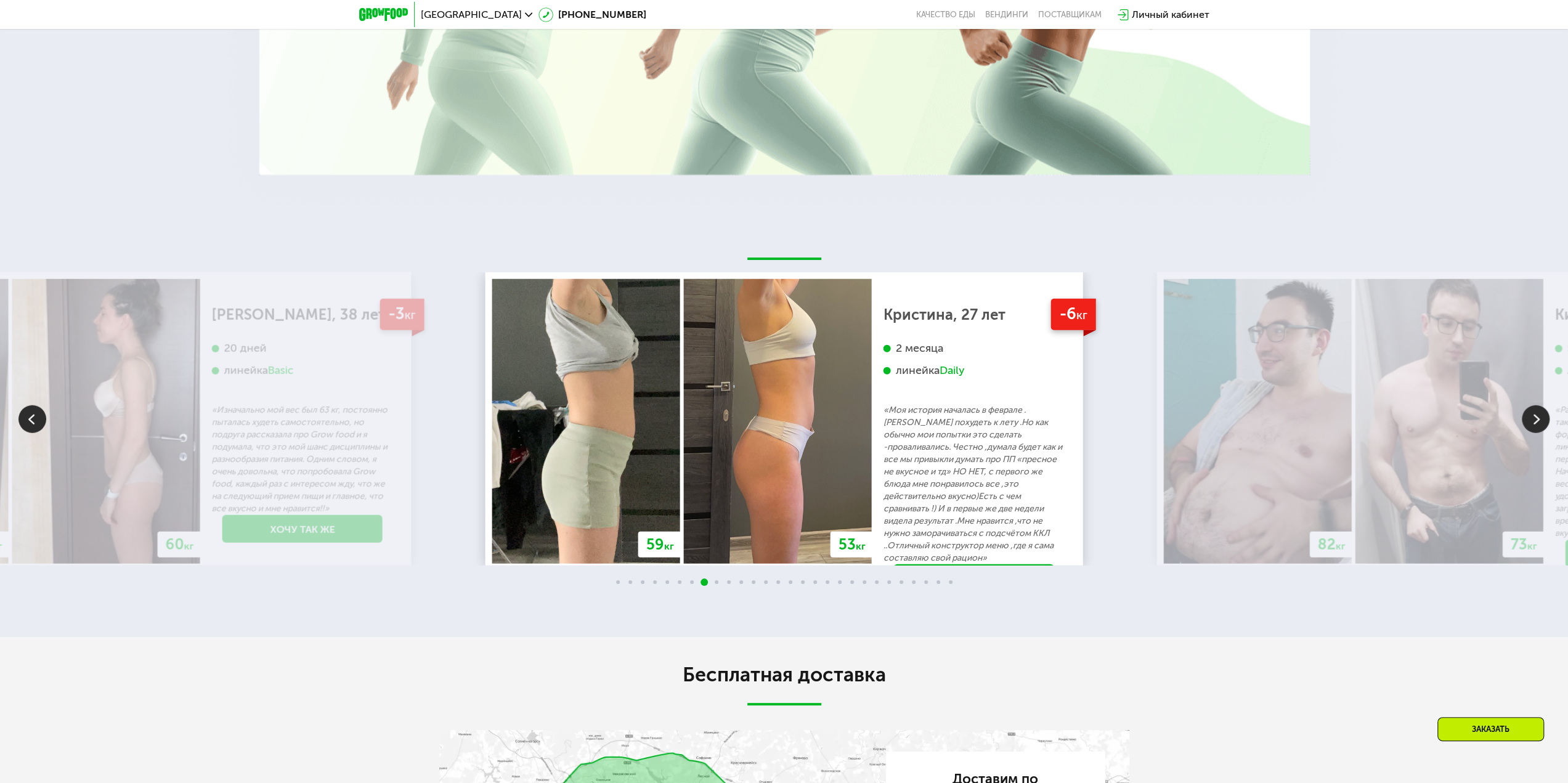
click at [1543, 417] on img at bounding box center [1535, 419] width 27 height 27
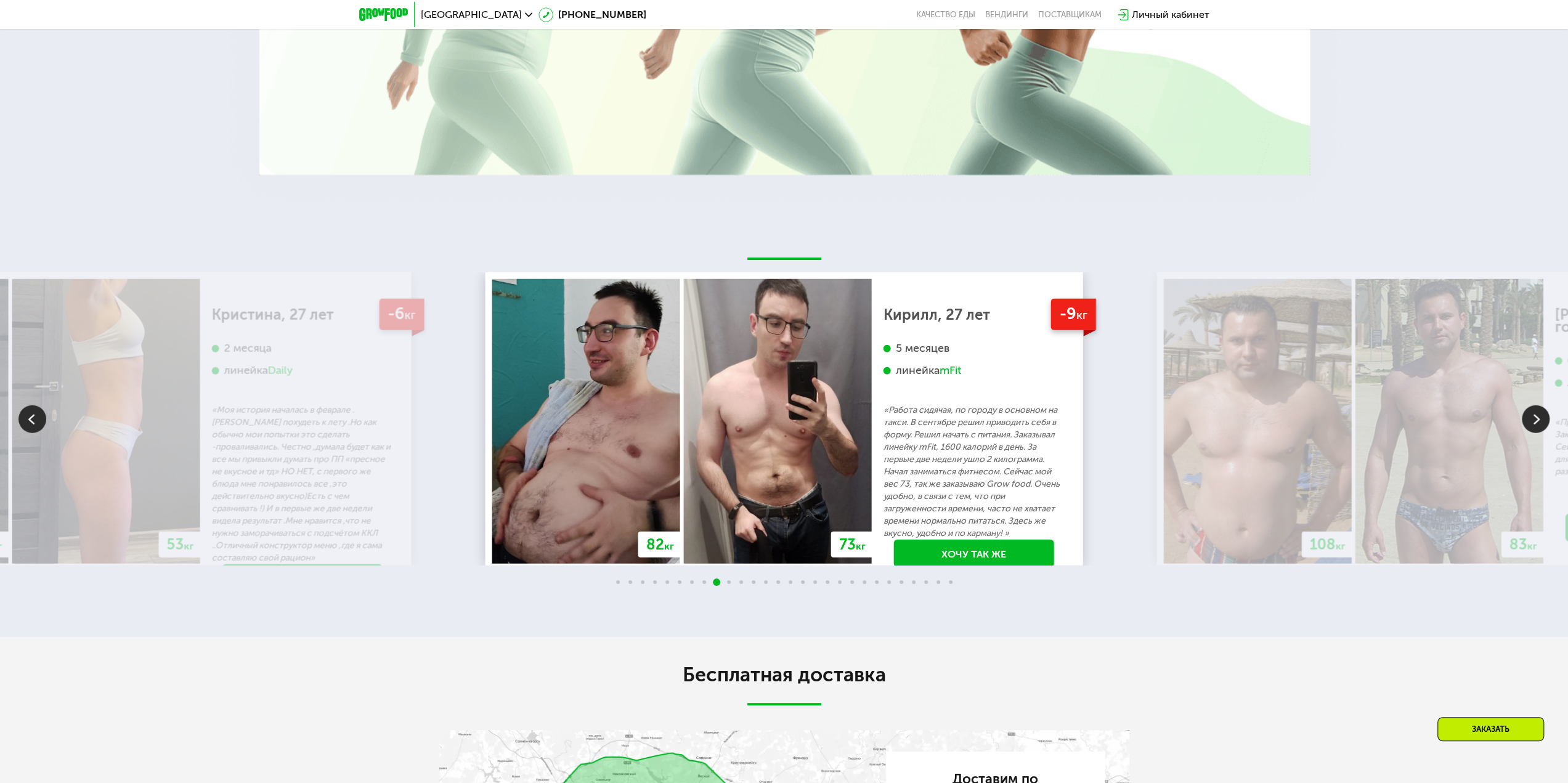
click at [1531, 417] on img at bounding box center [1535, 419] width 27 height 27
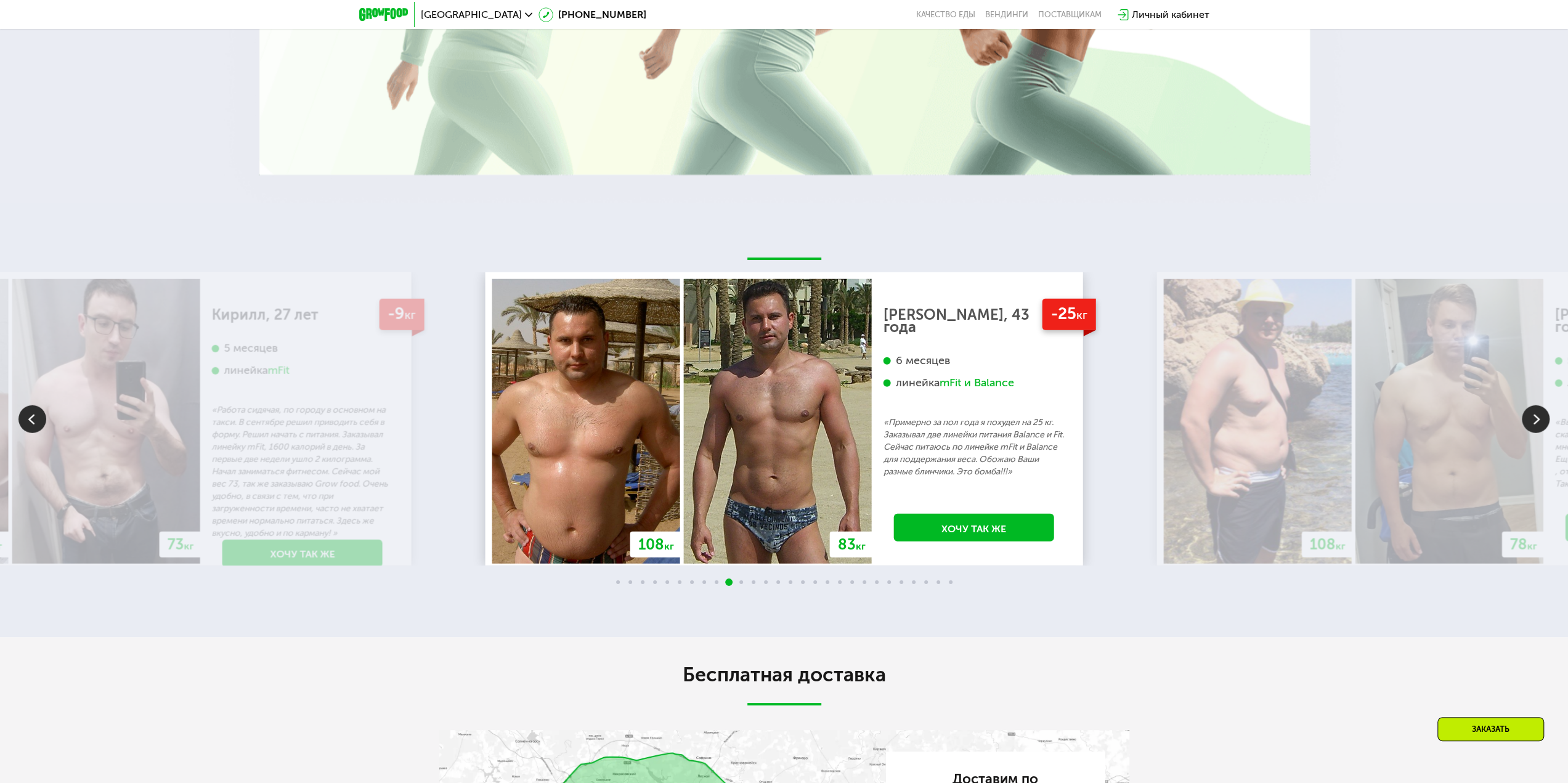
click at [1531, 417] on img at bounding box center [1535, 419] width 27 height 27
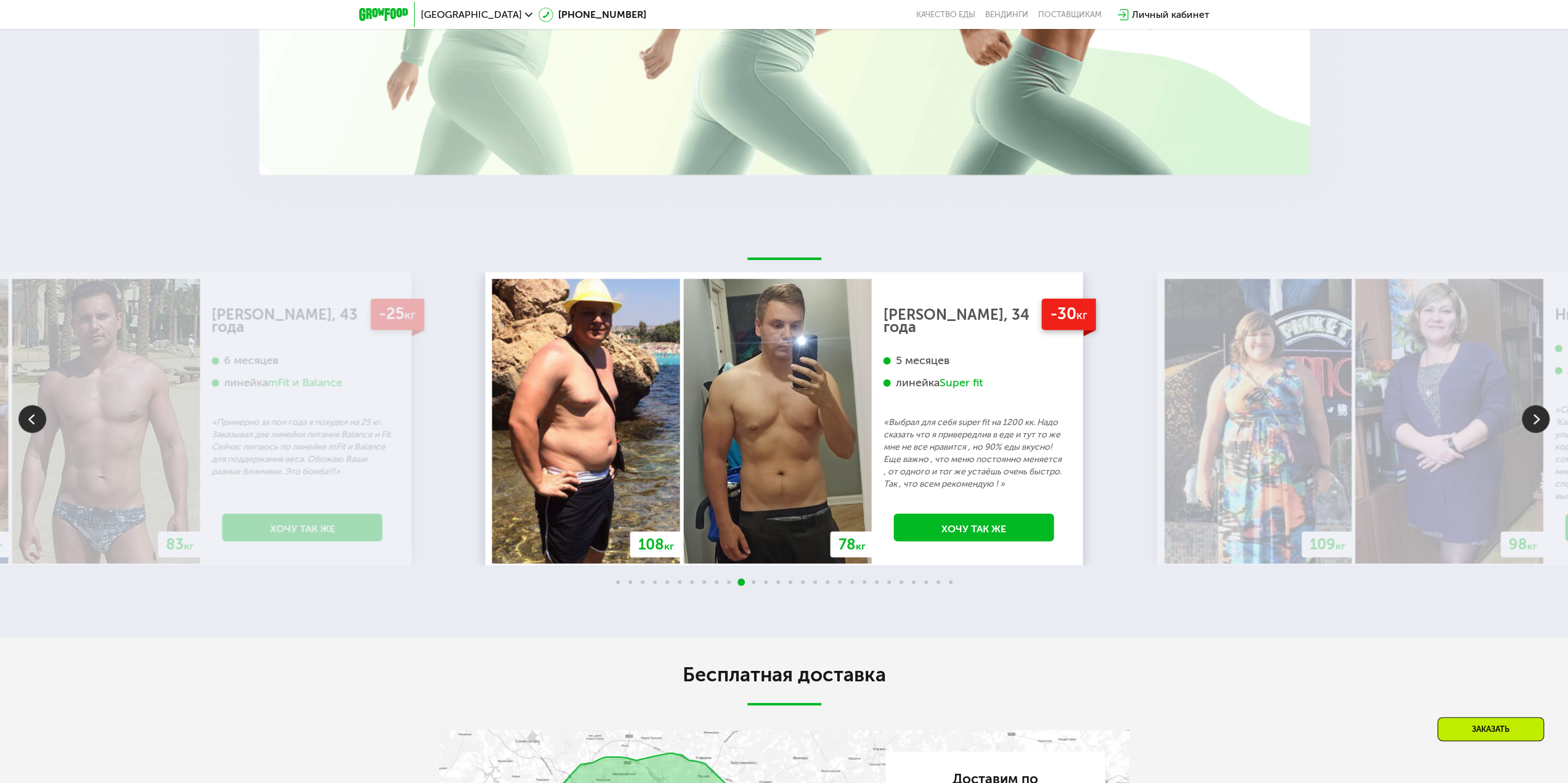
click at [1531, 417] on img at bounding box center [1535, 419] width 27 height 27
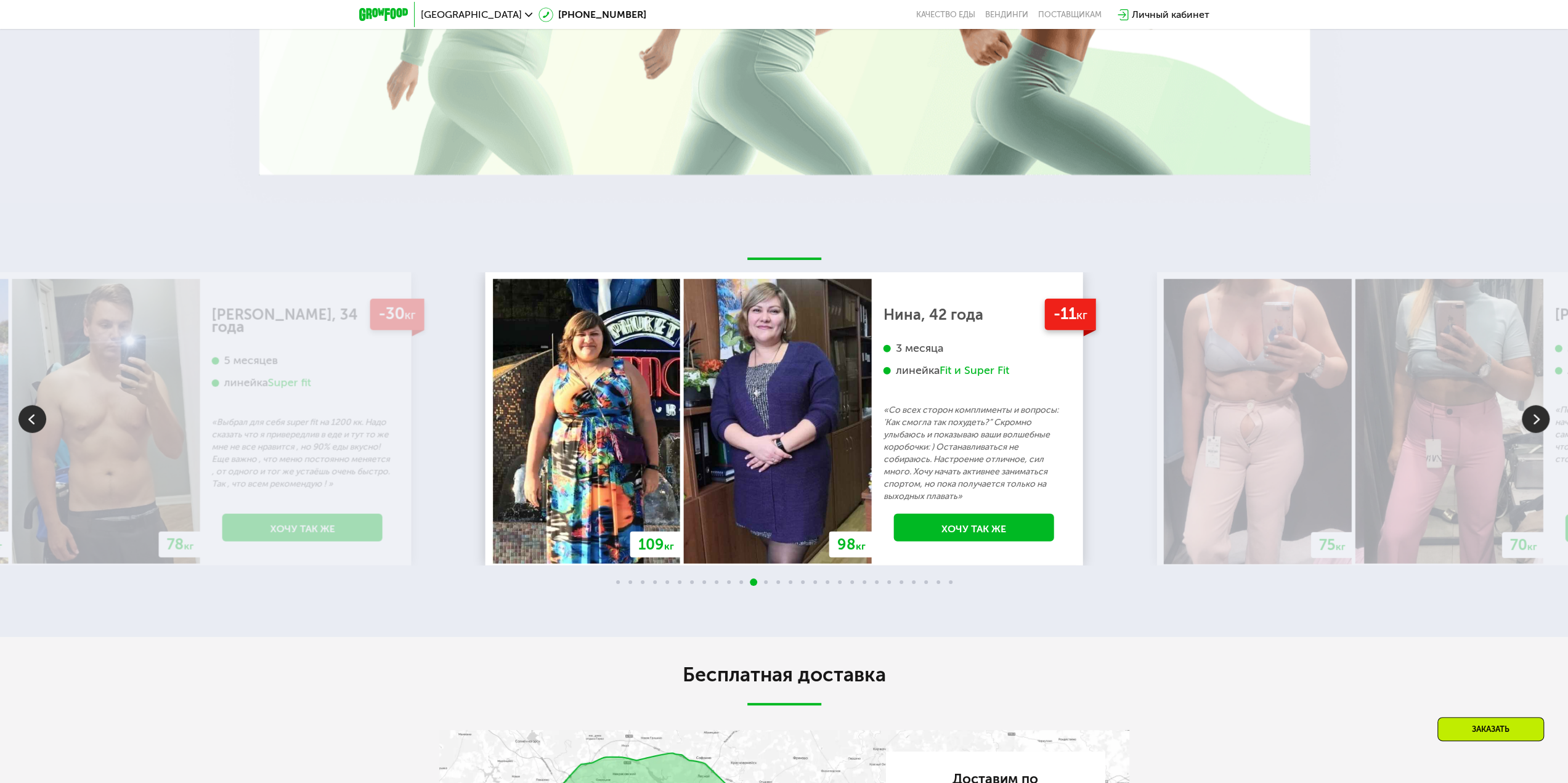
click at [1531, 417] on img at bounding box center [1535, 419] width 27 height 27
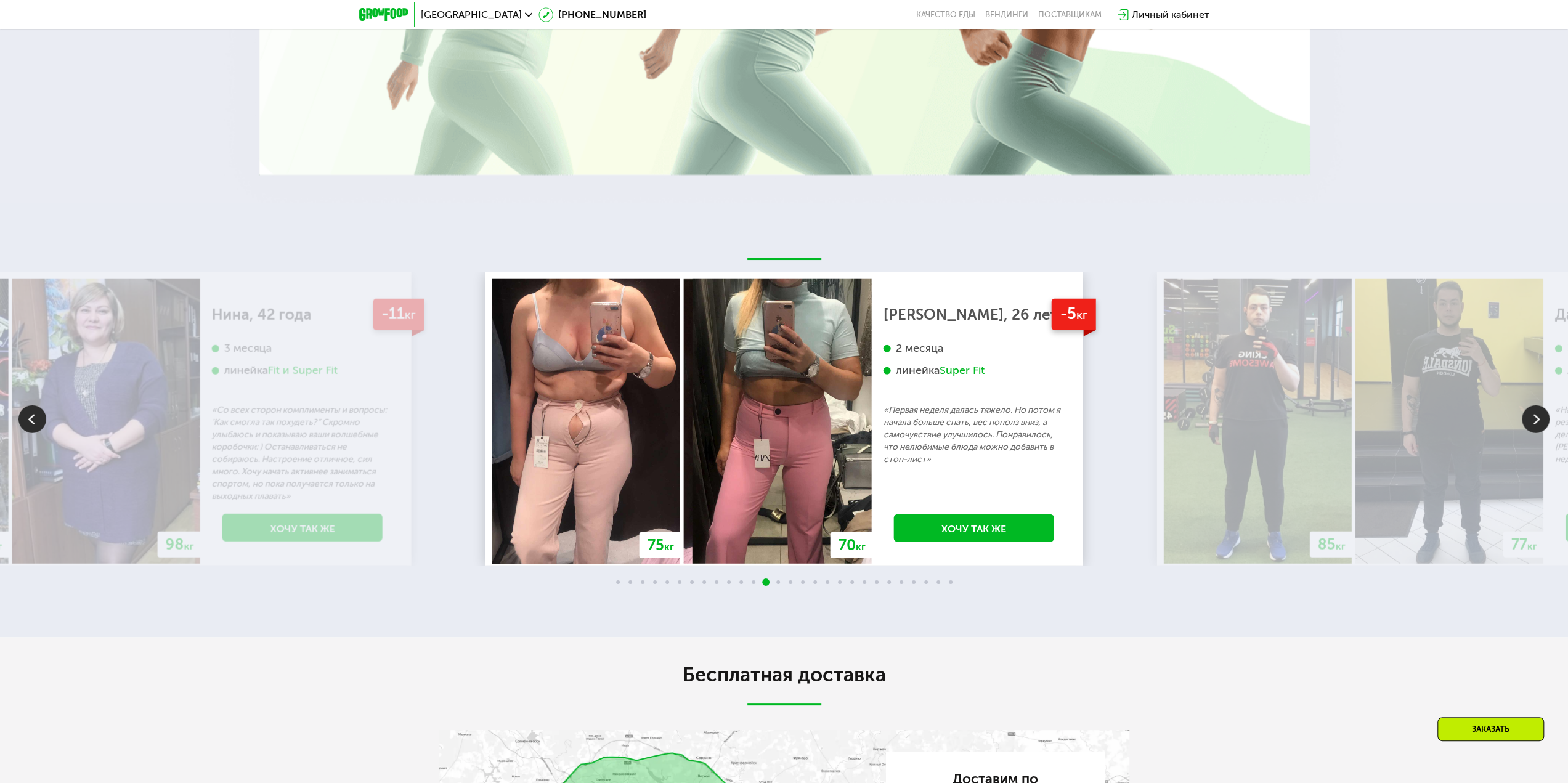
click at [1531, 417] on img at bounding box center [1535, 419] width 27 height 27
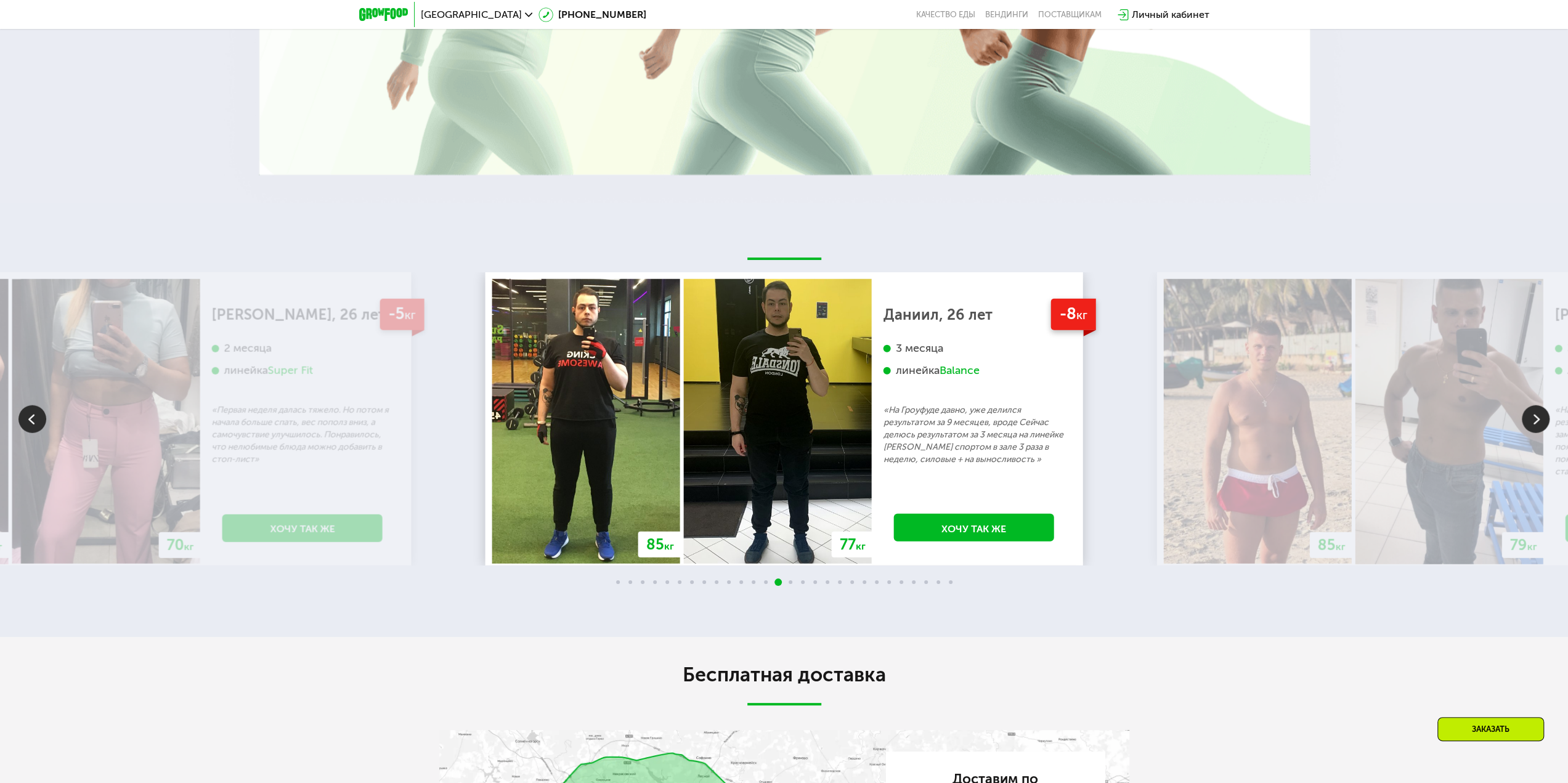
click at [1531, 417] on img at bounding box center [1535, 419] width 27 height 27
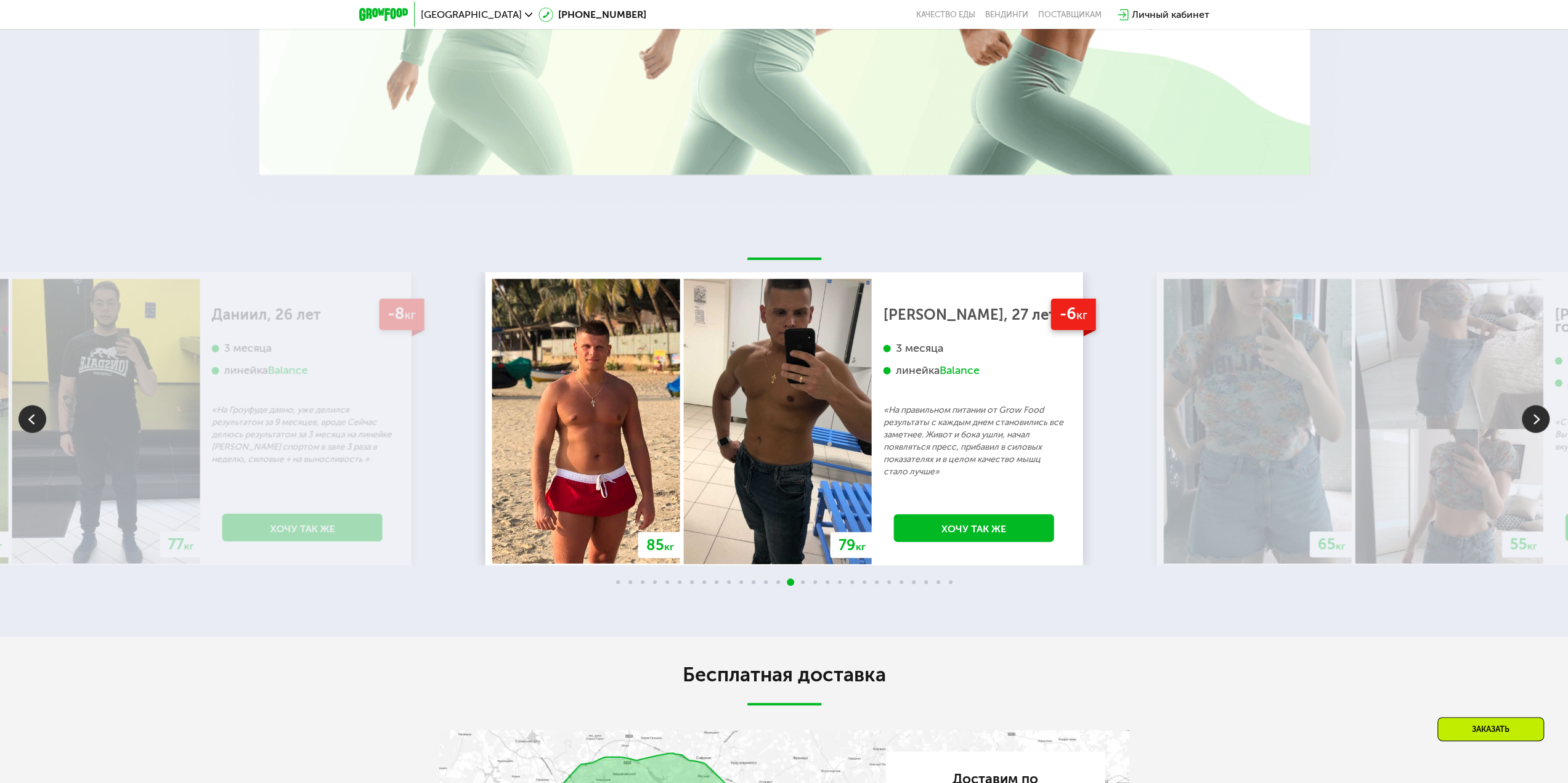
click at [1531, 417] on img at bounding box center [1535, 419] width 27 height 27
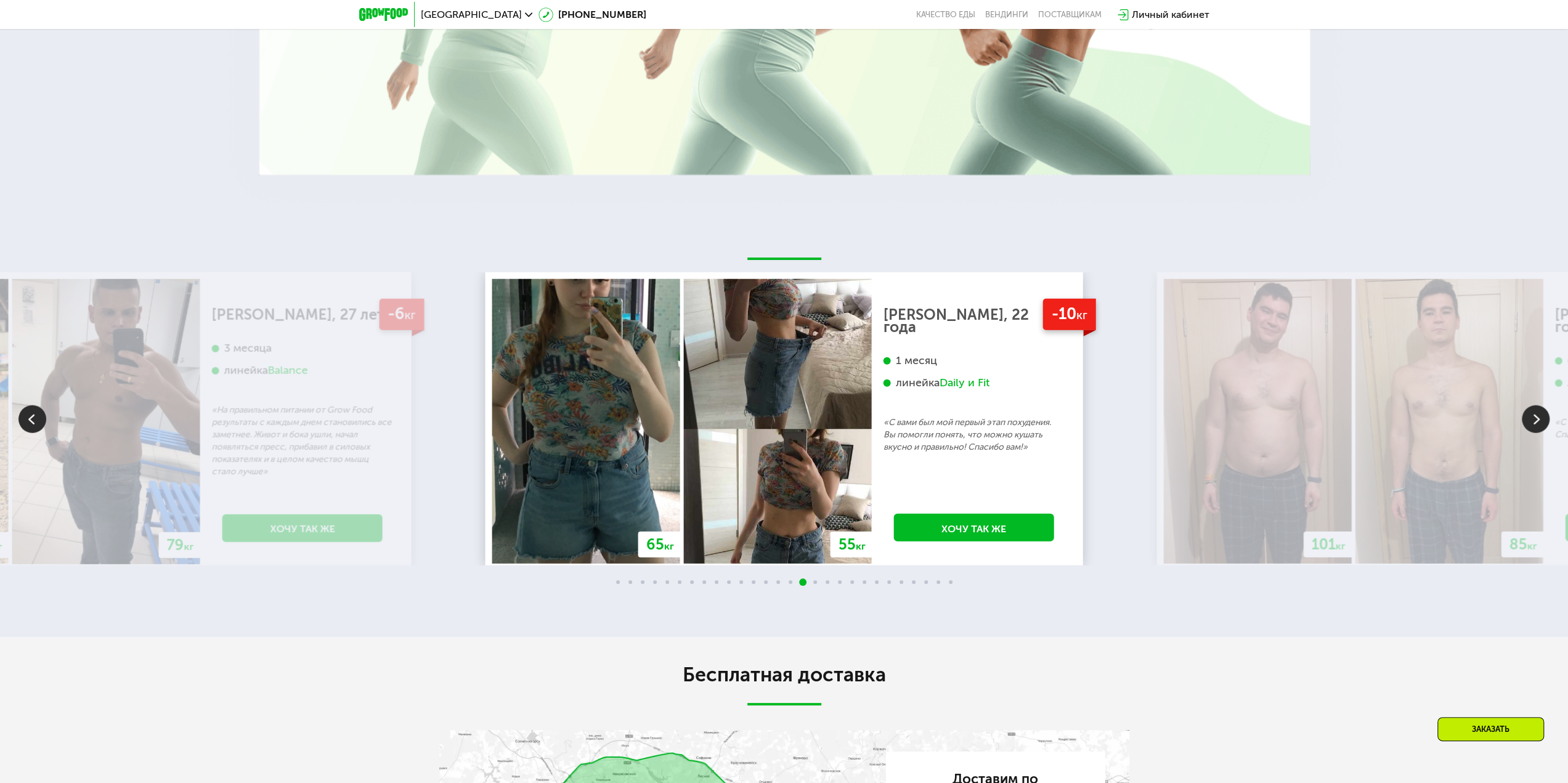
click at [1531, 417] on img at bounding box center [1535, 419] width 27 height 27
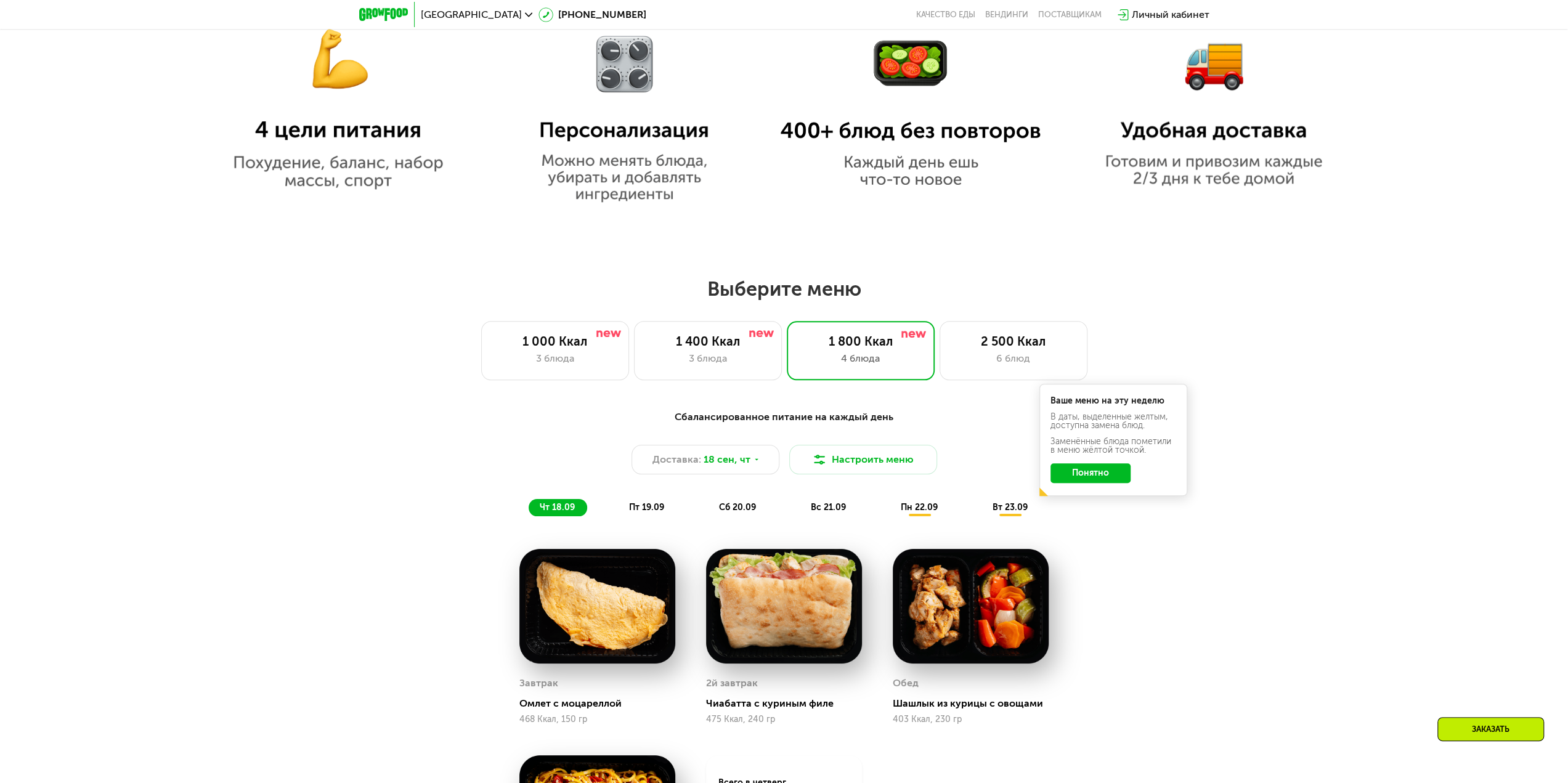
scroll to position [1073, 0]
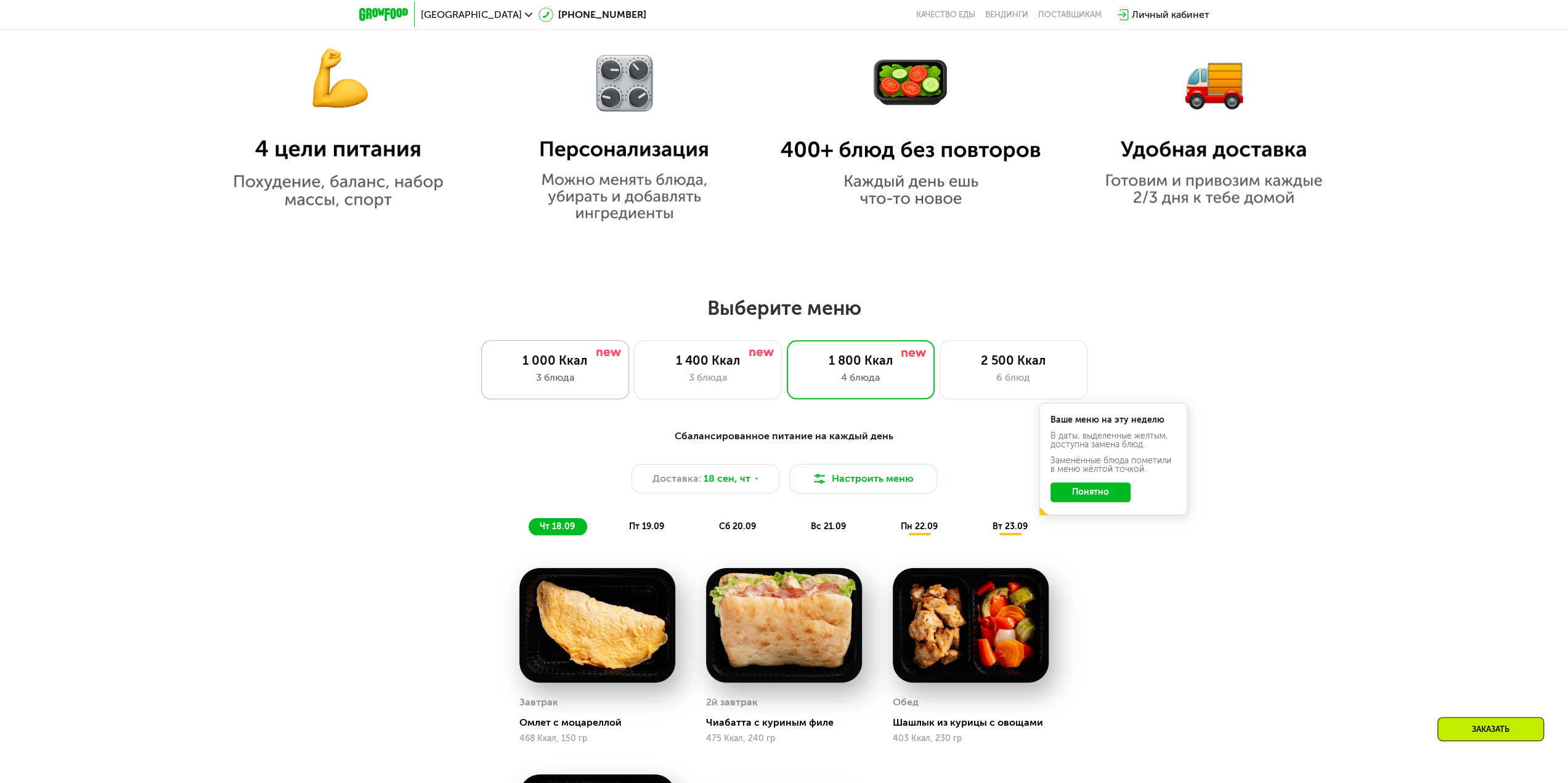
click at [567, 367] on div "1 000 Ккал" at bounding box center [556, 360] width 122 height 15
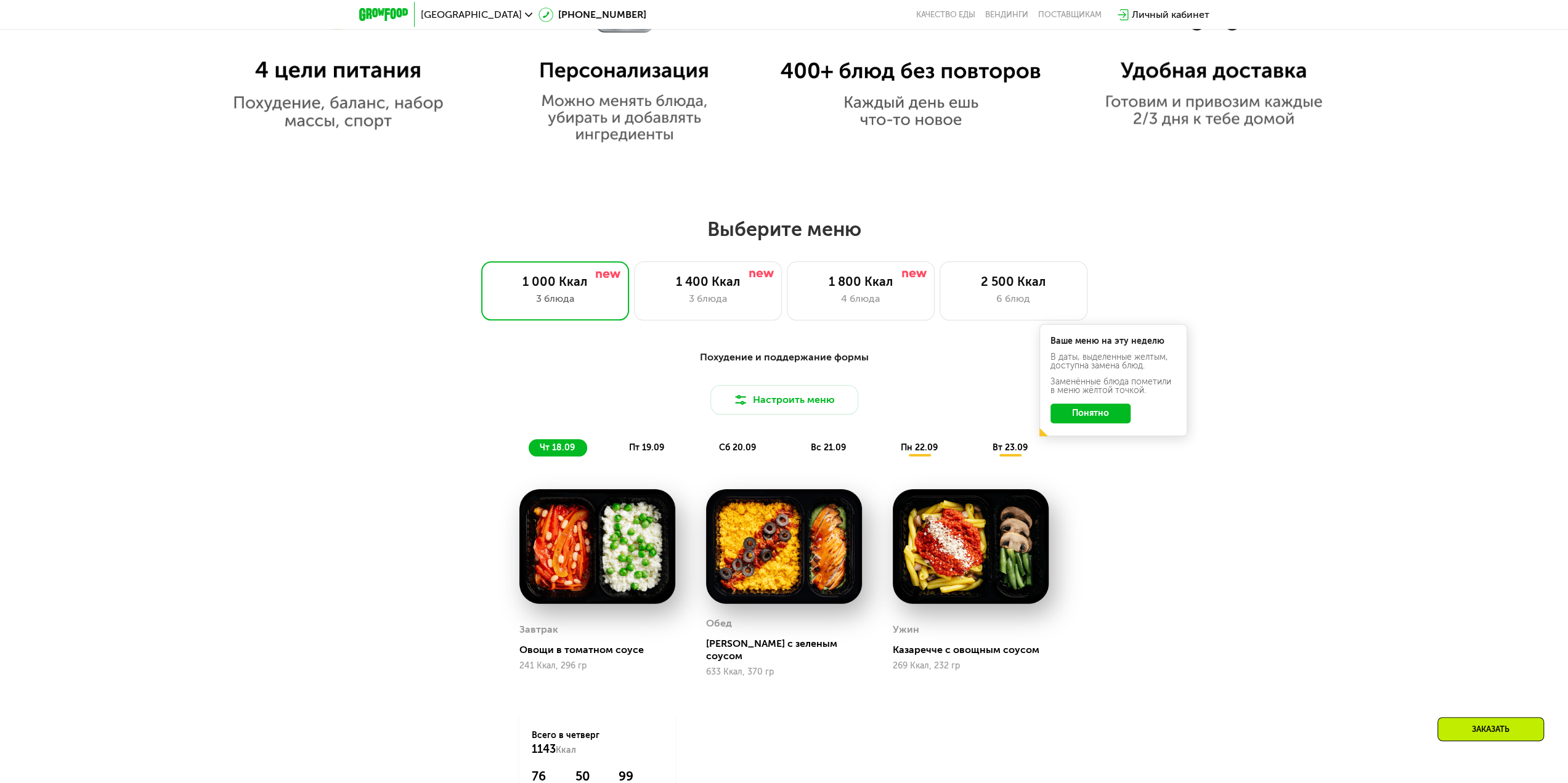
scroll to position [1258, 0]
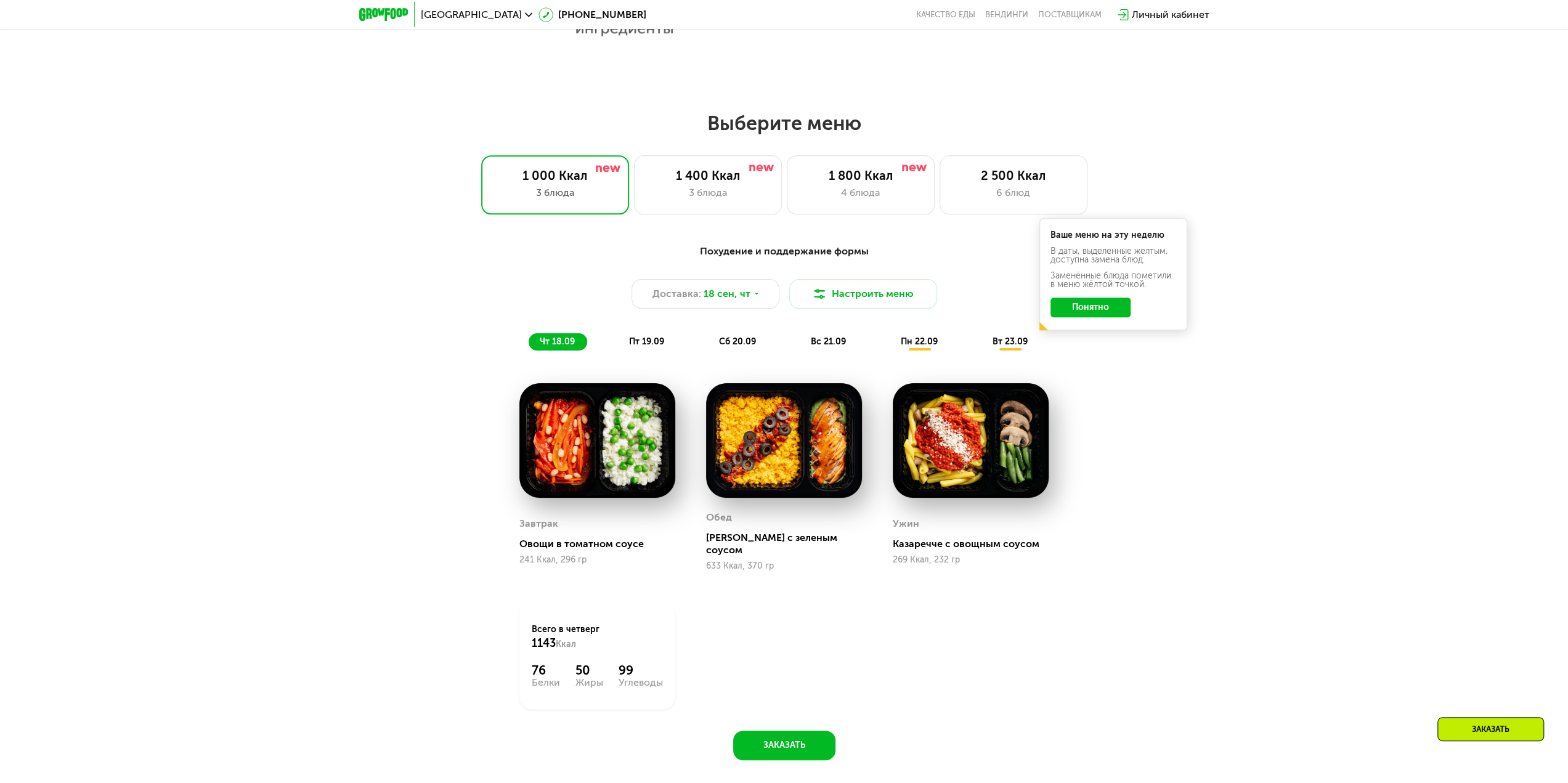
click at [636, 346] on span "пт 19.09" at bounding box center [647, 342] width 35 height 10
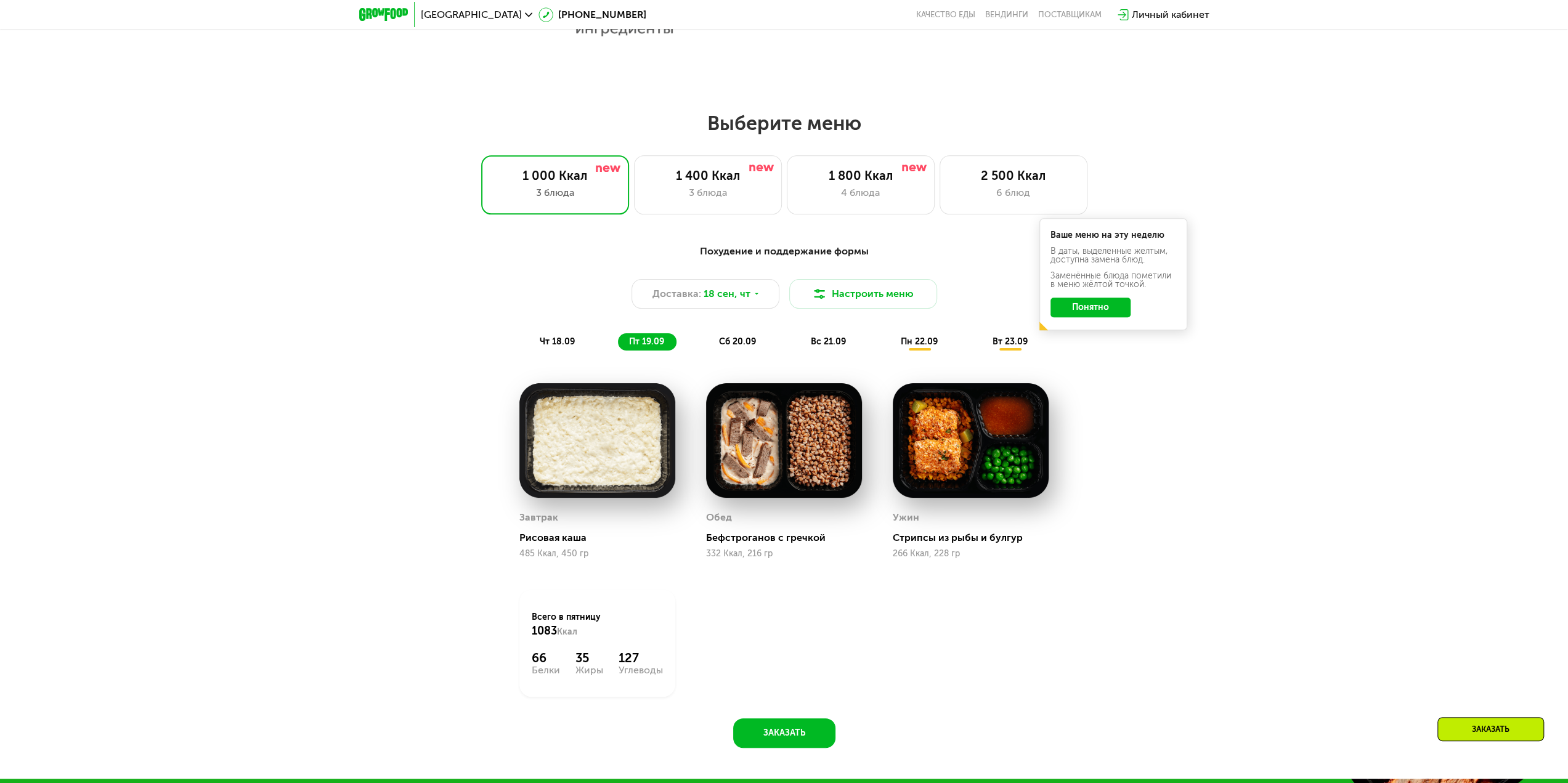
click at [726, 341] on span "сб 20.09" at bounding box center [737, 342] width 37 height 10
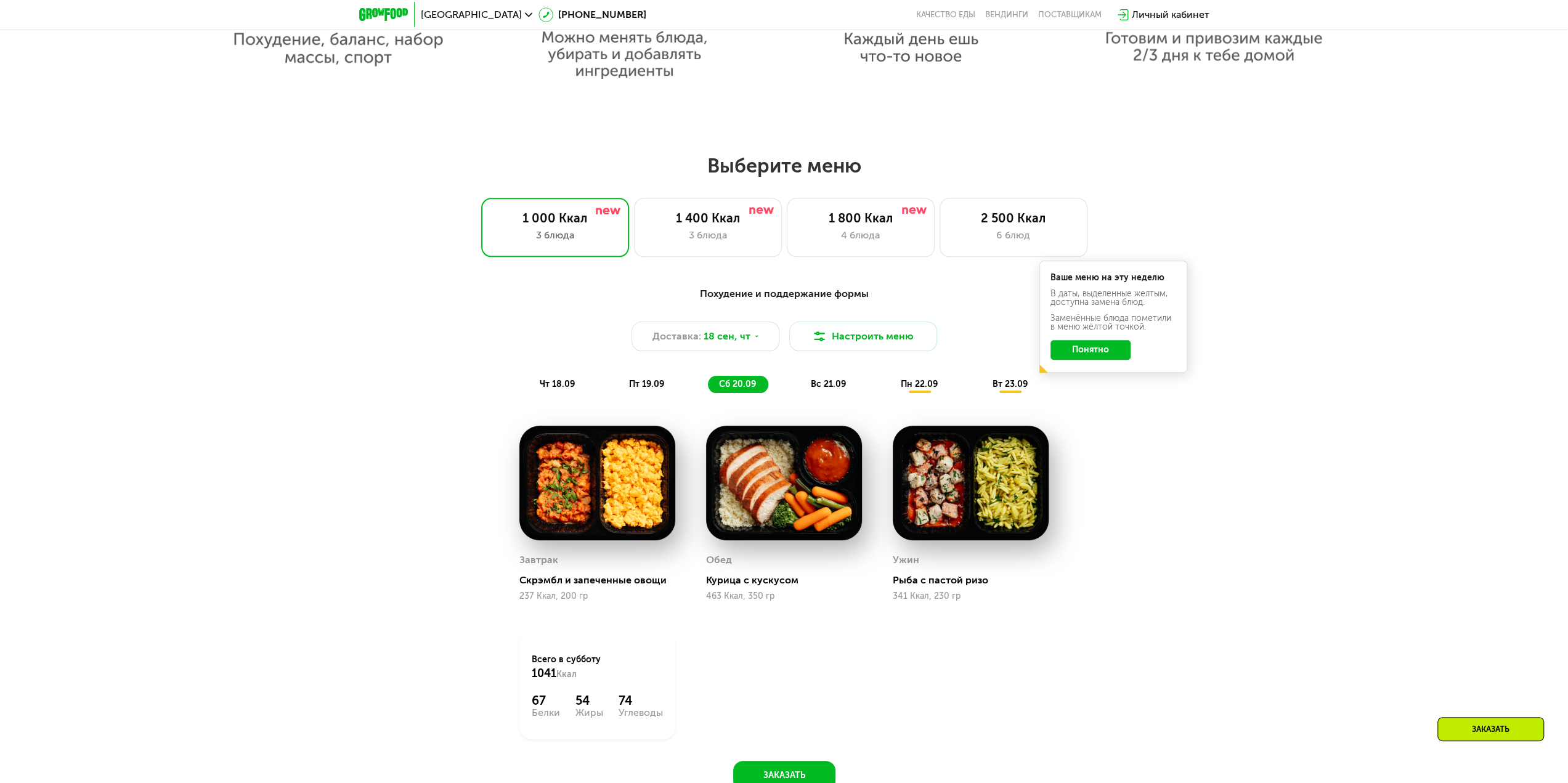
scroll to position [1197, 0]
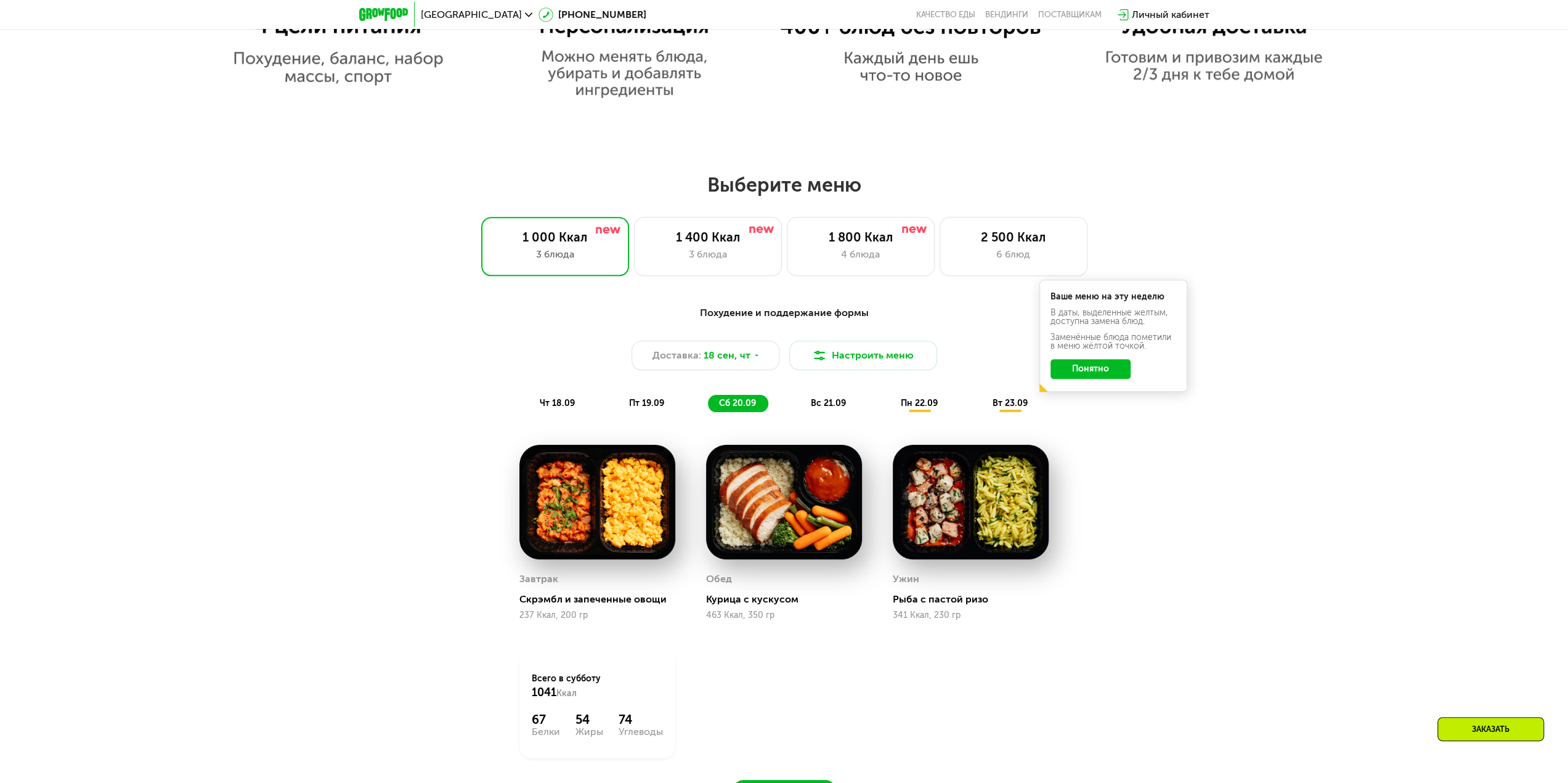
click at [843, 408] on span "вс 21.09" at bounding box center [828, 404] width 35 height 10
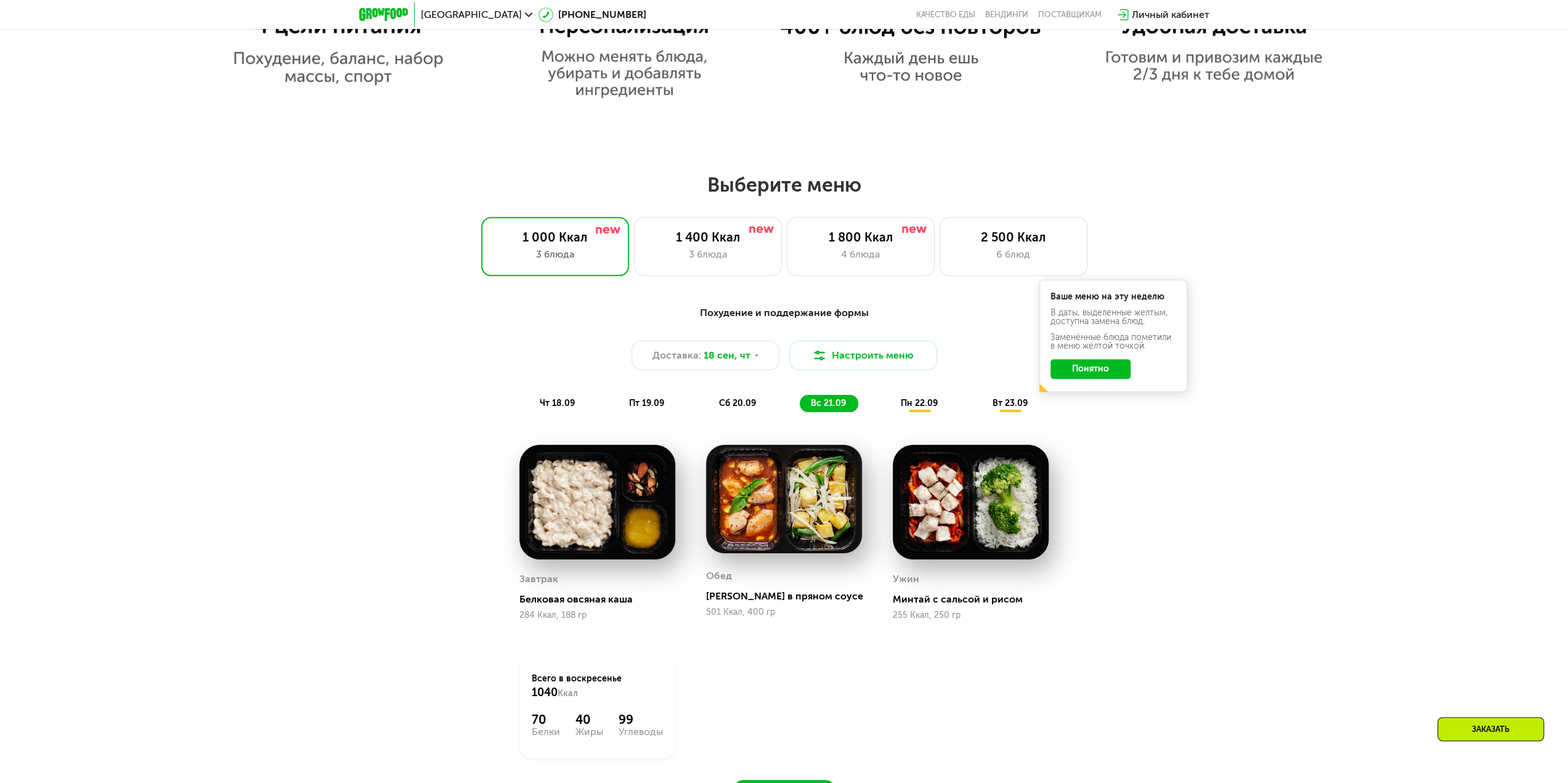
click at [921, 407] on span "пн 22.09" at bounding box center [919, 404] width 37 height 10
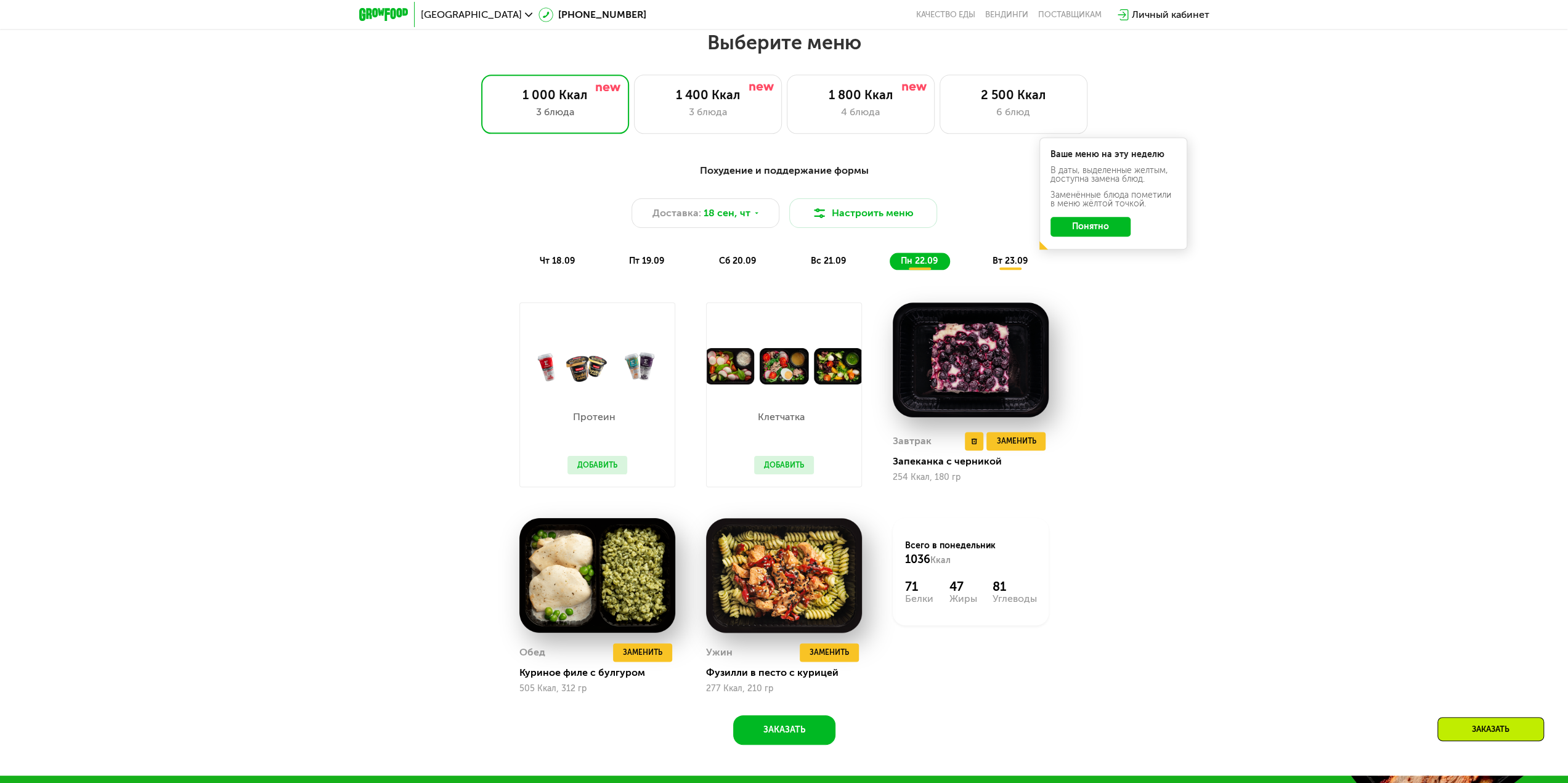
scroll to position [1320, 0]
